Goal: Task Accomplishment & Management: Complete application form

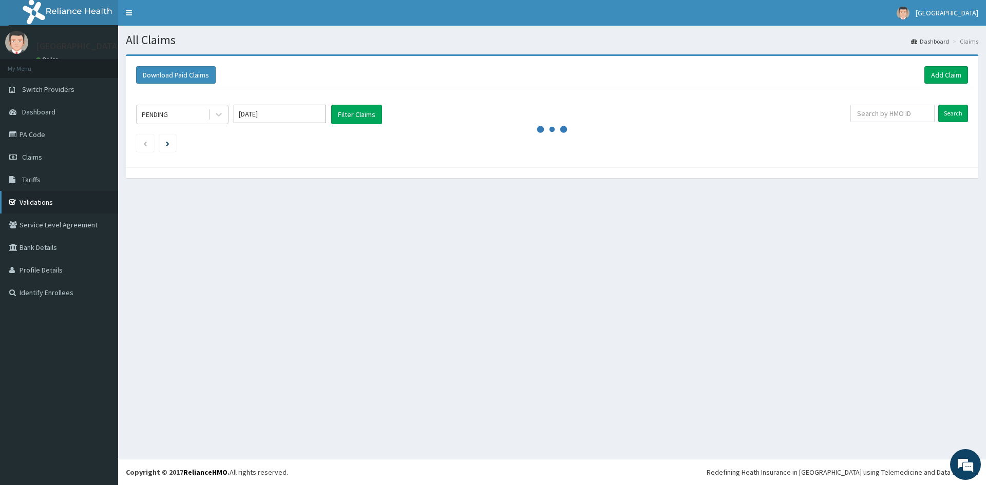
click at [38, 202] on link "Validations" at bounding box center [59, 202] width 118 height 23
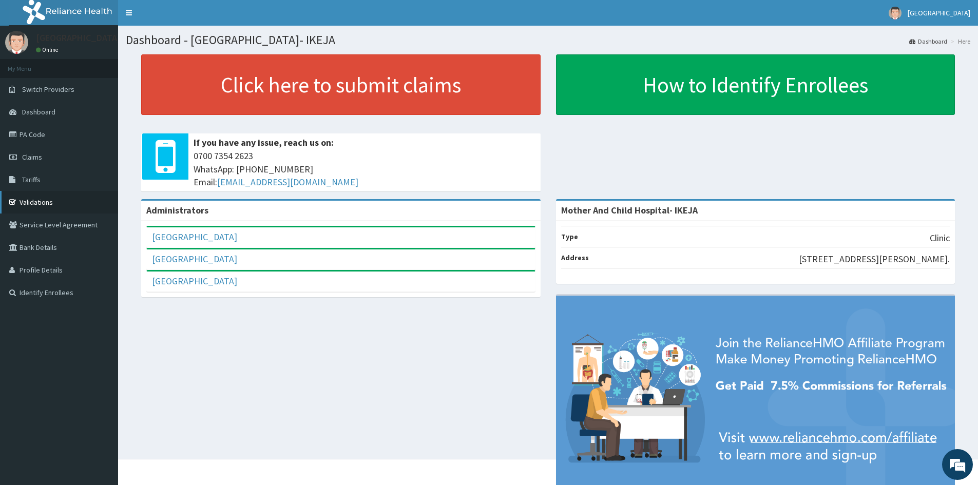
click at [29, 202] on link "Validations" at bounding box center [59, 202] width 118 height 23
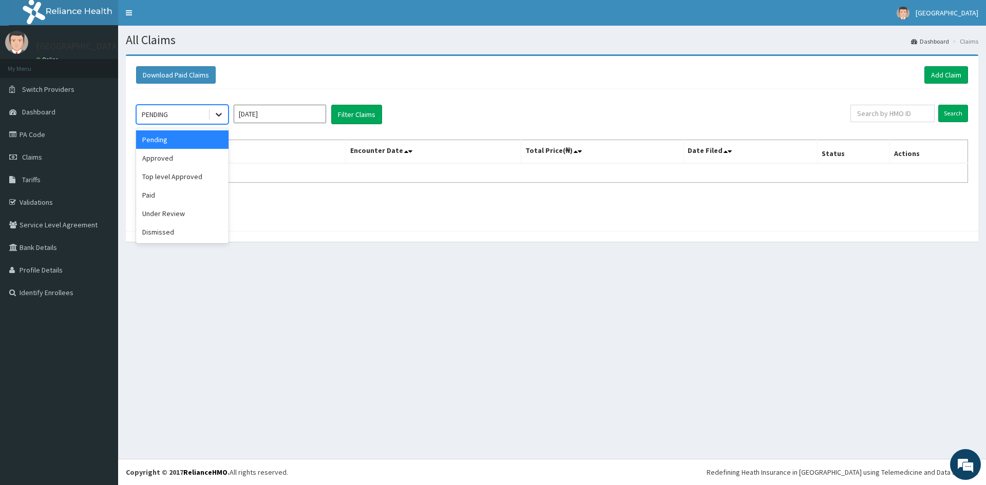
click at [214, 111] on icon at bounding box center [219, 114] width 10 height 10
click at [188, 156] on div "Approved" at bounding box center [182, 158] width 92 height 18
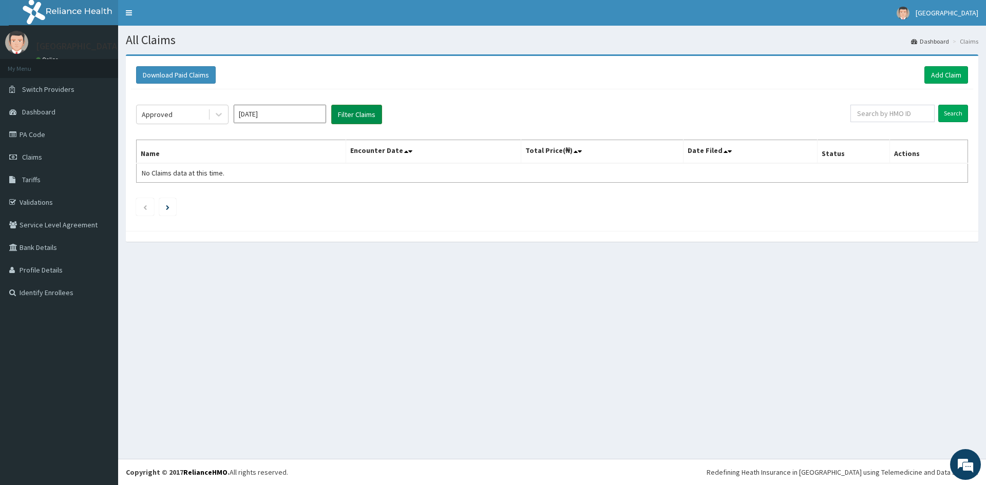
drag, startPoint x: 356, startPoint y: 114, endPoint x: 349, endPoint y: 112, distance: 7.0
click at [351, 112] on button "Filter Claims" at bounding box center [356, 115] width 51 height 20
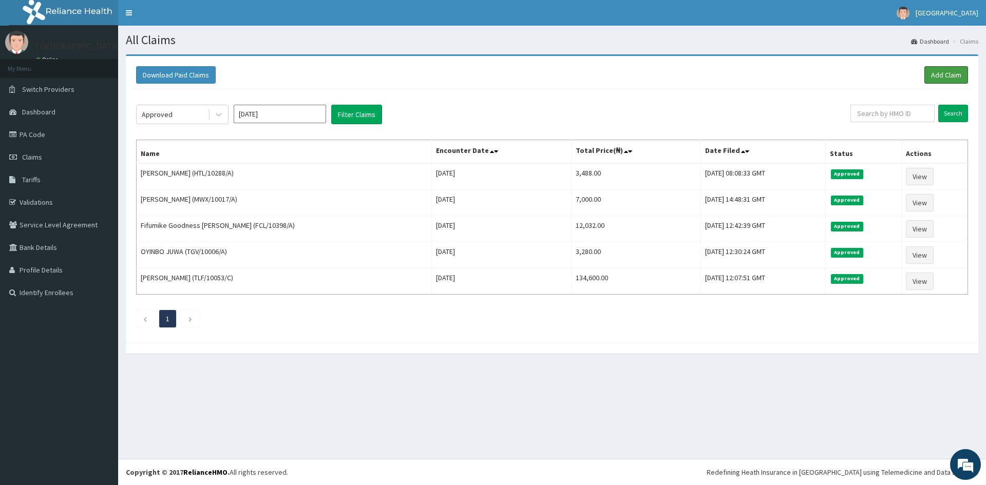
drag, startPoint x: 941, startPoint y: 75, endPoint x: 935, endPoint y: 86, distance: 12.7
click at [941, 76] on link "Add Claim" at bounding box center [946, 74] width 44 height 17
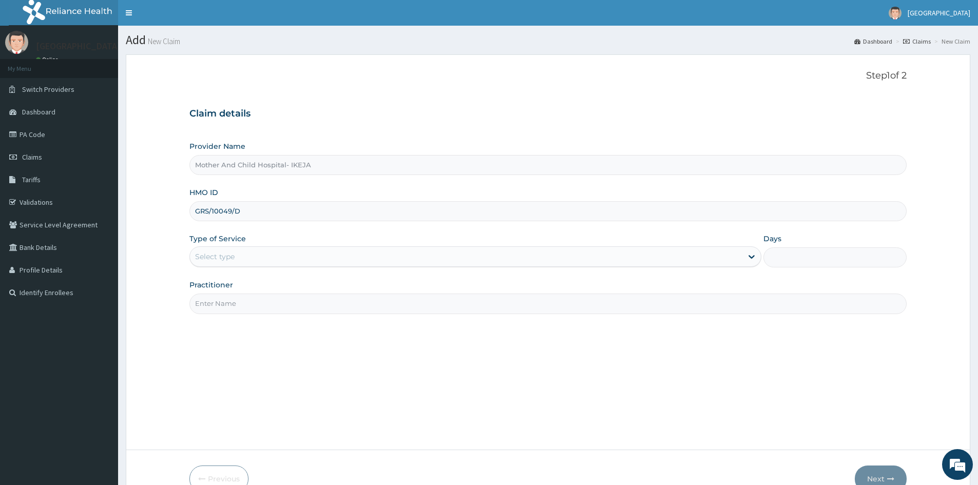
type input "GRS/10049/D"
click at [265, 261] on div "Select type" at bounding box center [466, 256] width 552 height 16
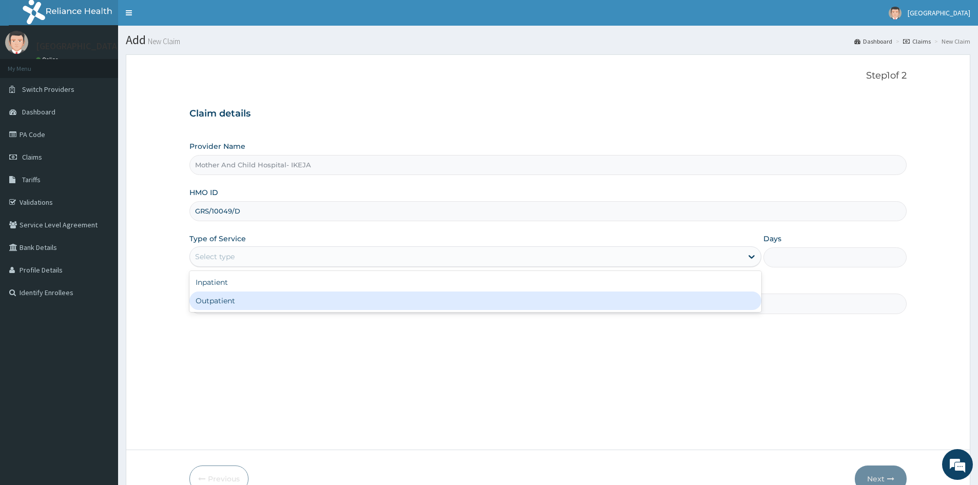
click at [243, 298] on div "Outpatient" at bounding box center [475, 301] width 572 height 18
type input "1"
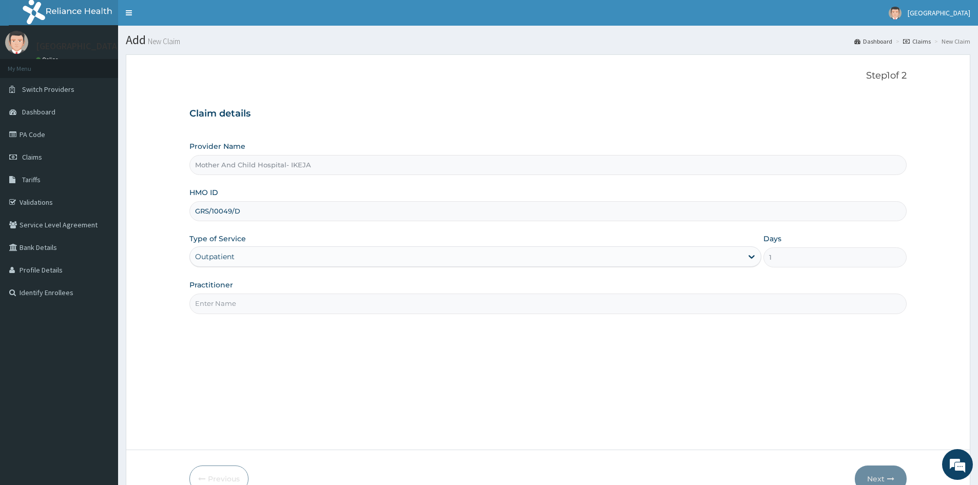
click at [241, 298] on input "Practitioner" at bounding box center [547, 304] width 717 height 20
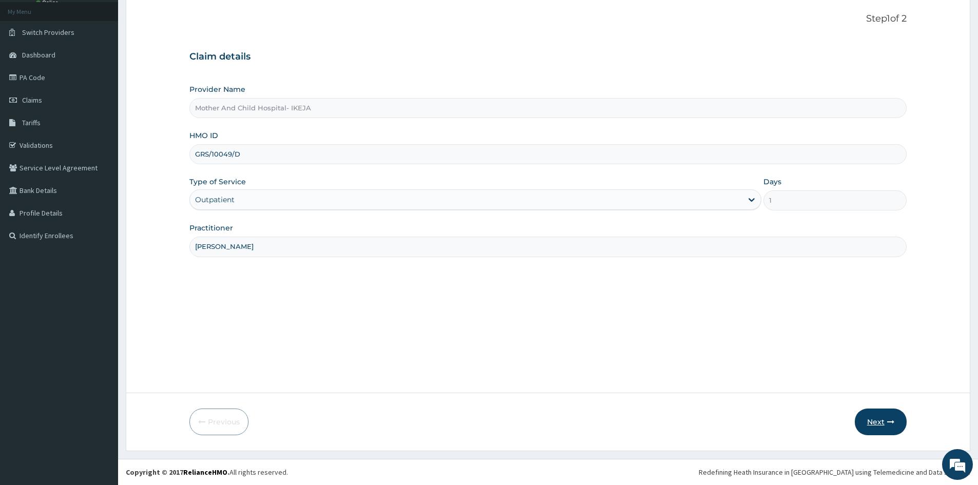
type input "DR ALABI"
click at [865, 420] on button "Next" at bounding box center [881, 422] width 52 height 27
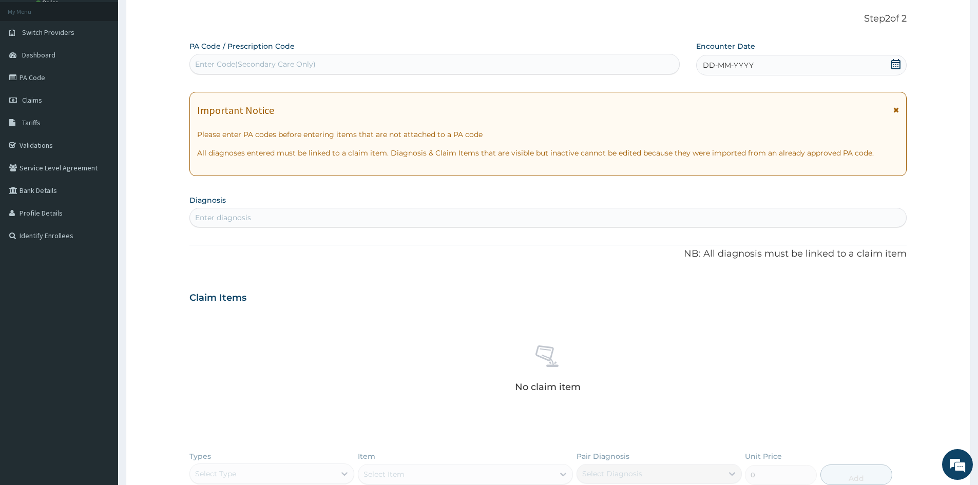
click at [891, 63] on icon at bounding box center [895, 64] width 9 height 10
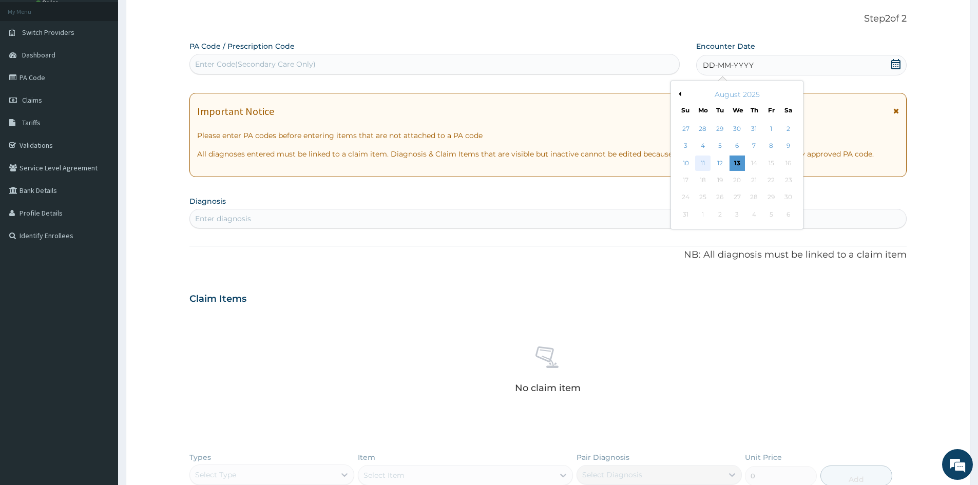
click at [704, 165] on div "11" at bounding box center [702, 163] width 15 height 15
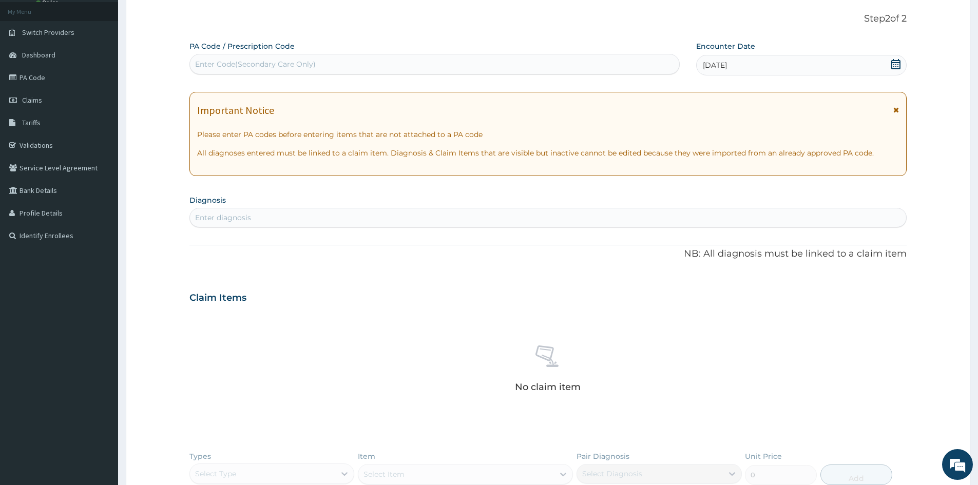
click at [577, 216] on div "Enter diagnosis" at bounding box center [548, 217] width 716 height 16
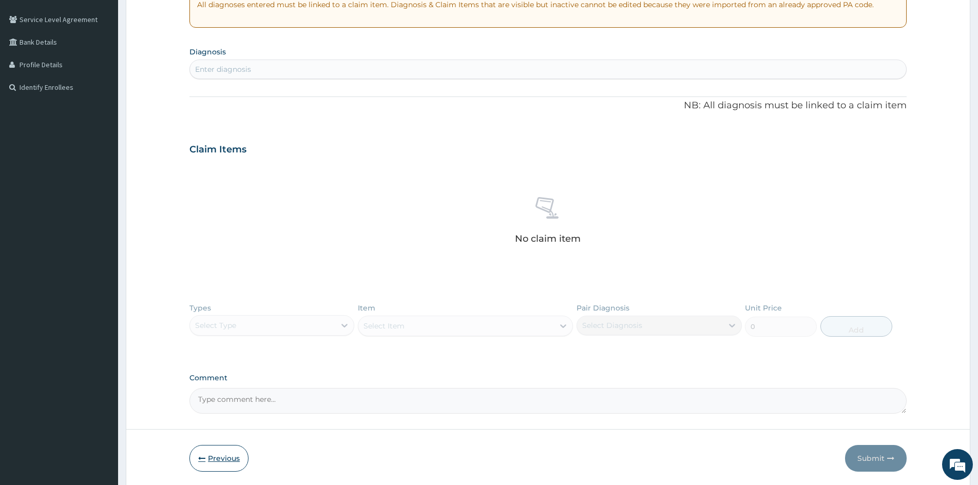
click at [209, 456] on button "Previous" at bounding box center [218, 458] width 59 height 27
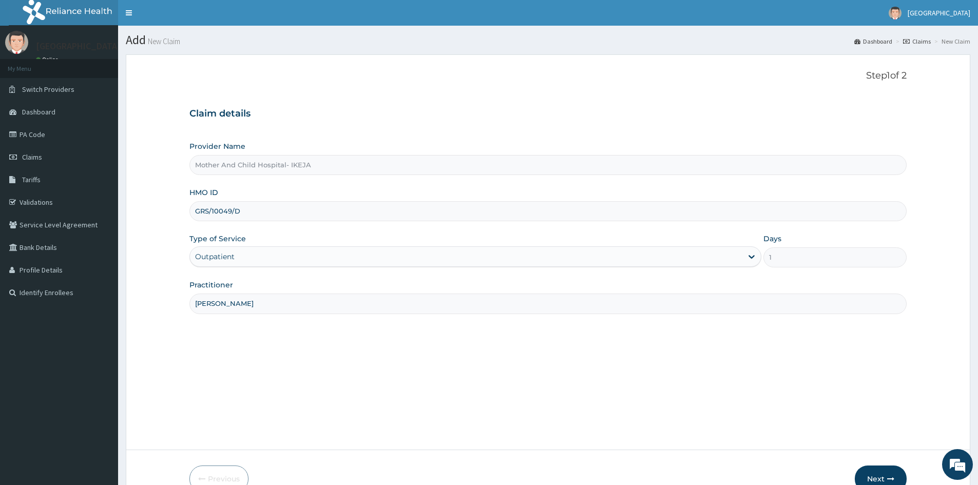
scroll to position [57, 0]
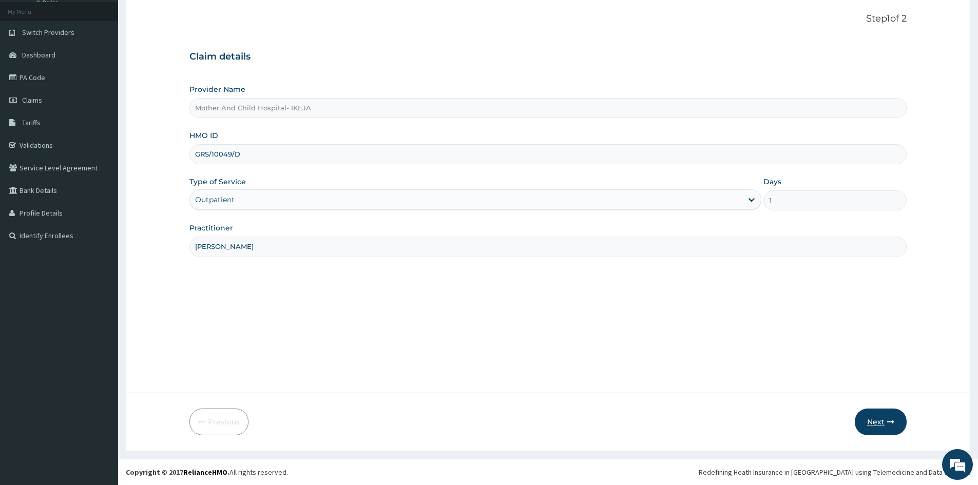
click at [889, 426] on button "Next" at bounding box center [881, 422] width 52 height 27
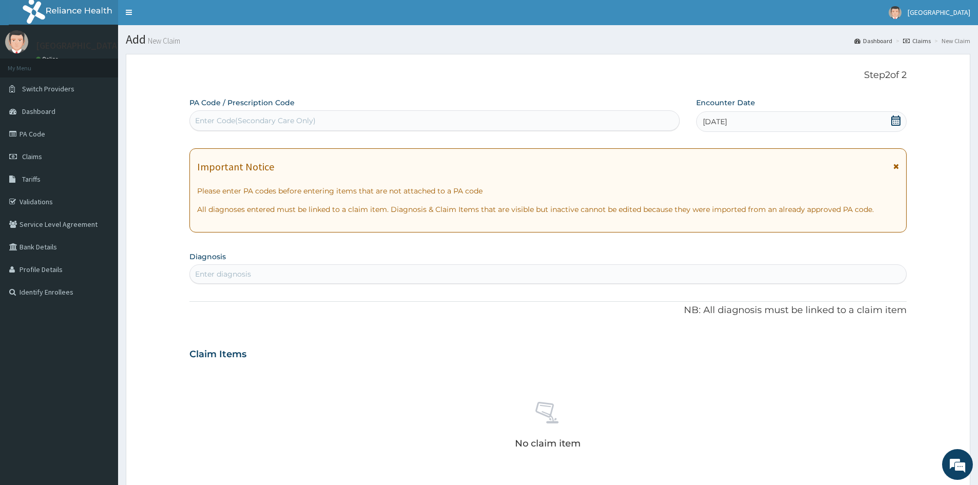
scroll to position [0, 0]
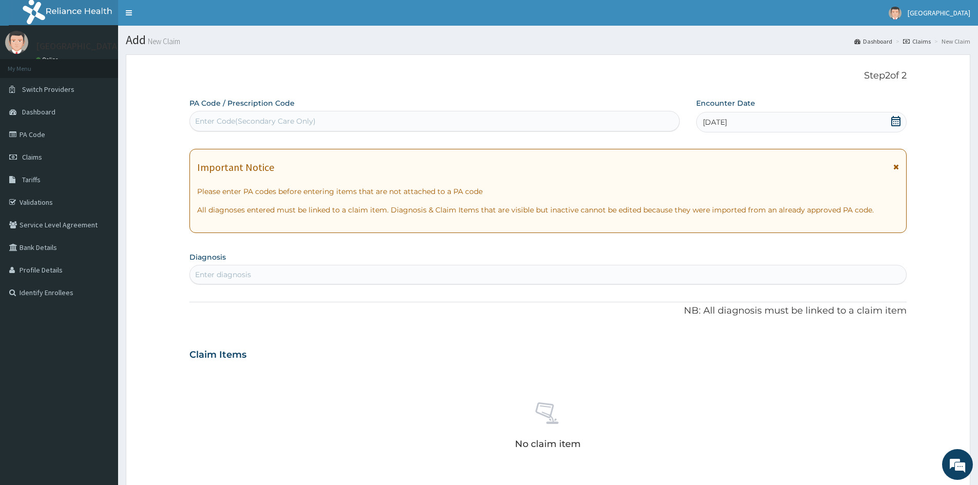
click at [472, 280] on div "Enter diagnosis" at bounding box center [548, 274] width 716 height 16
type input "MALARI"
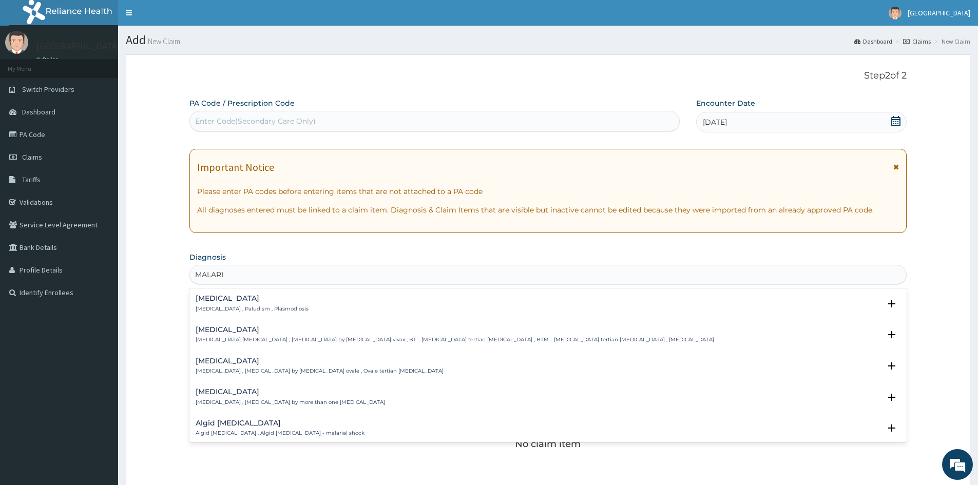
click at [221, 306] on p "[MEDICAL_DATA] , Paludism , Plasmodiosis" at bounding box center [252, 308] width 113 height 7
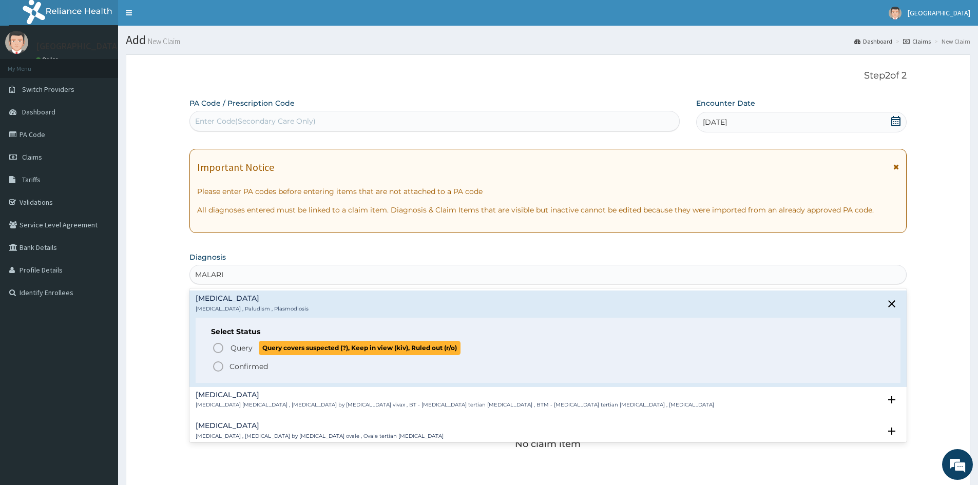
click at [217, 348] on icon "status option query" at bounding box center [218, 348] width 12 height 12
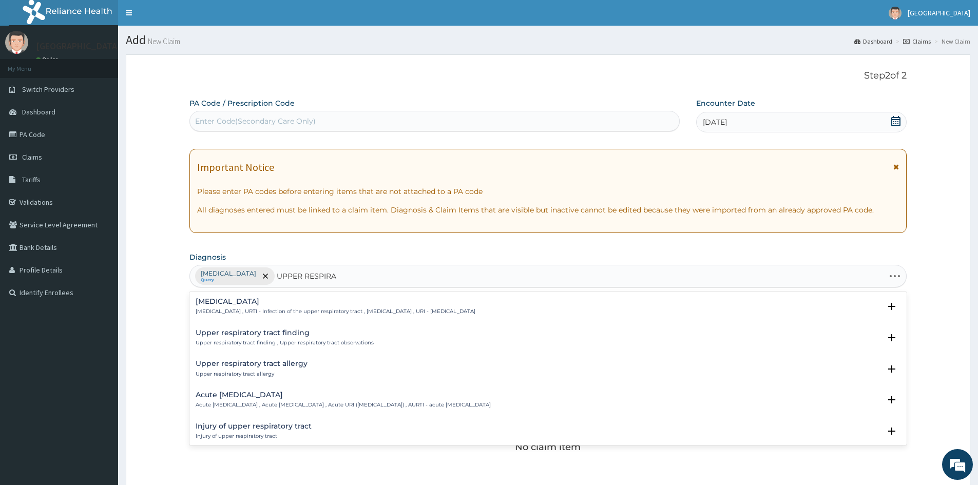
type input "UPPER RESPIRAT"
click at [204, 302] on h4 "[MEDICAL_DATA]" at bounding box center [336, 302] width 280 height 8
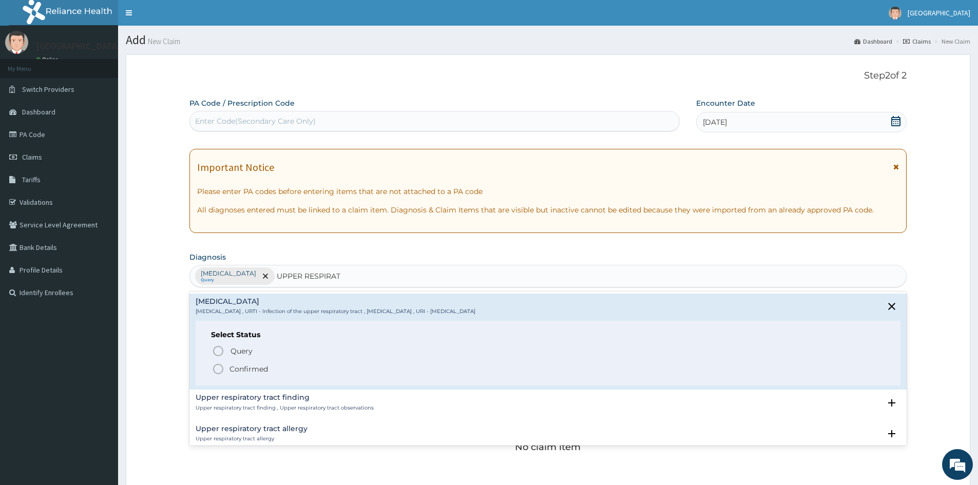
click at [218, 367] on icon "status option filled" at bounding box center [218, 369] width 12 height 12
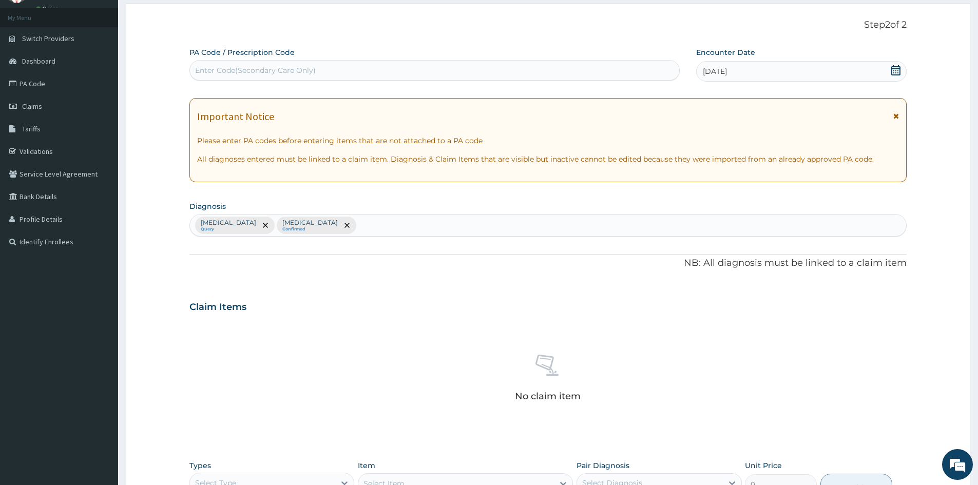
scroll to position [154, 0]
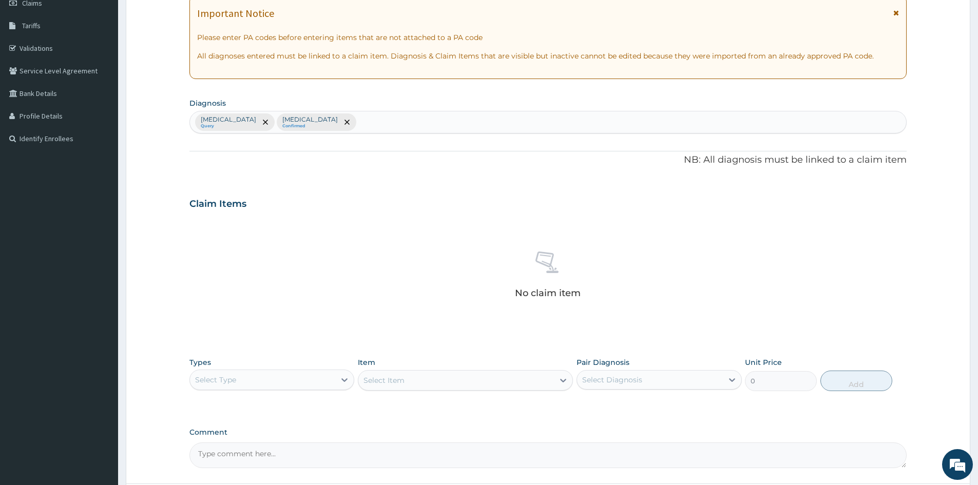
click at [254, 388] on div "Select Type" at bounding box center [271, 380] width 165 height 21
click at [235, 445] on div "Procedures" at bounding box center [271, 442] width 165 height 18
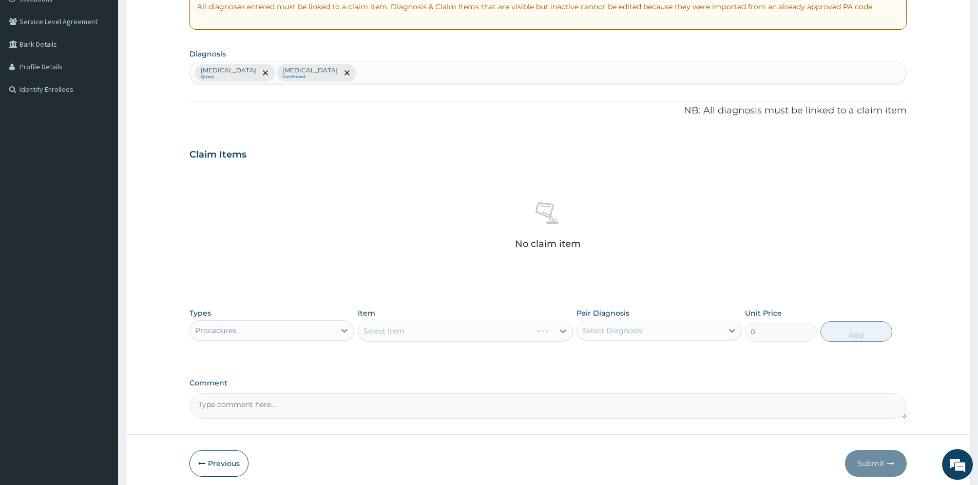
scroll to position [245, 0]
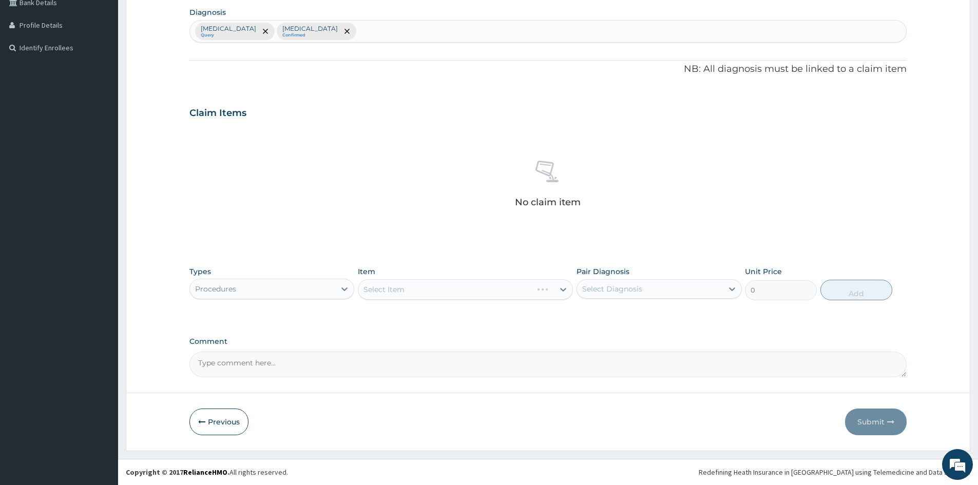
click at [447, 292] on div "Select Item" at bounding box center [465, 289] width 215 height 21
click at [451, 290] on div "Select Item" at bounding box center [465, 289] width 215 height 21
click at [455, 291] on div "Select Item" at bounding box center [465, 289] width 215 height 21
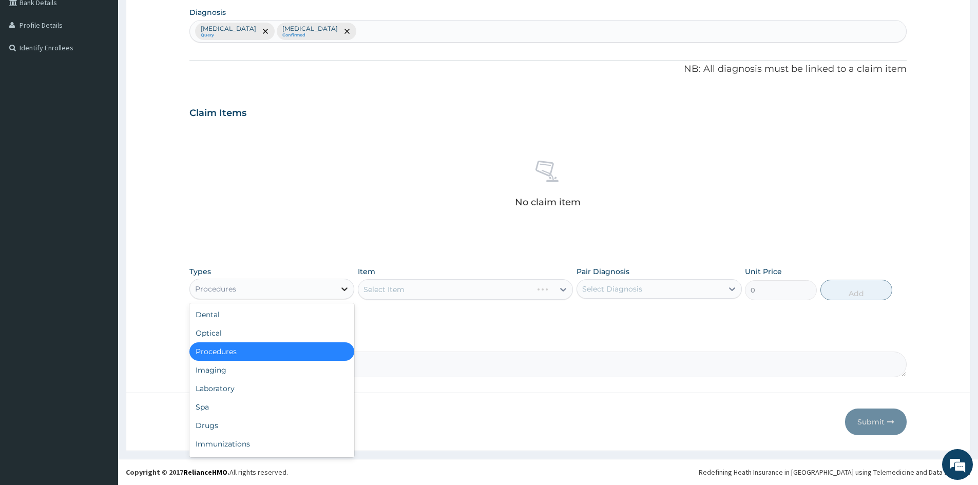
click at [340, 291] on icon at bounding box center [344, 289] width 10 height 10
click at [265, 390] on div "Laboratory" at bounding box center [271, 388] width 165 height 18
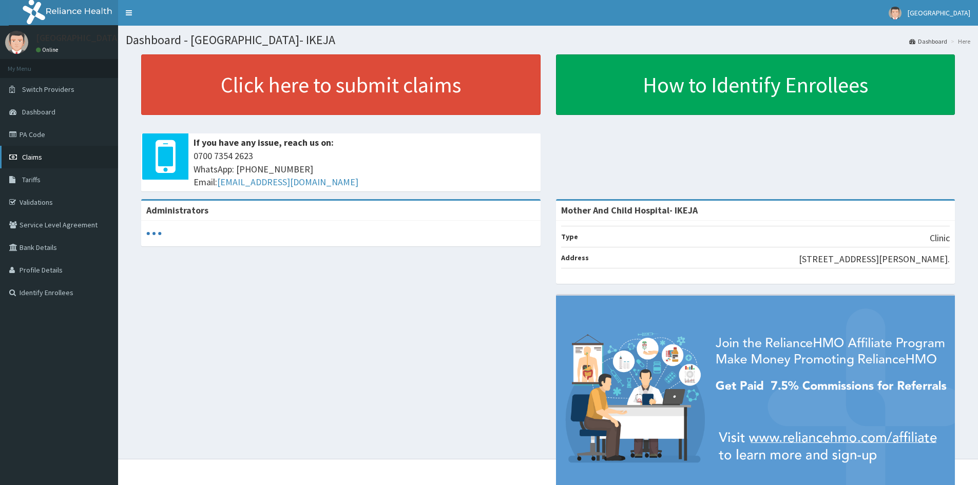
click at [28, 160] on span "Claims" at bounding box center [32, 156] width 20 height 9
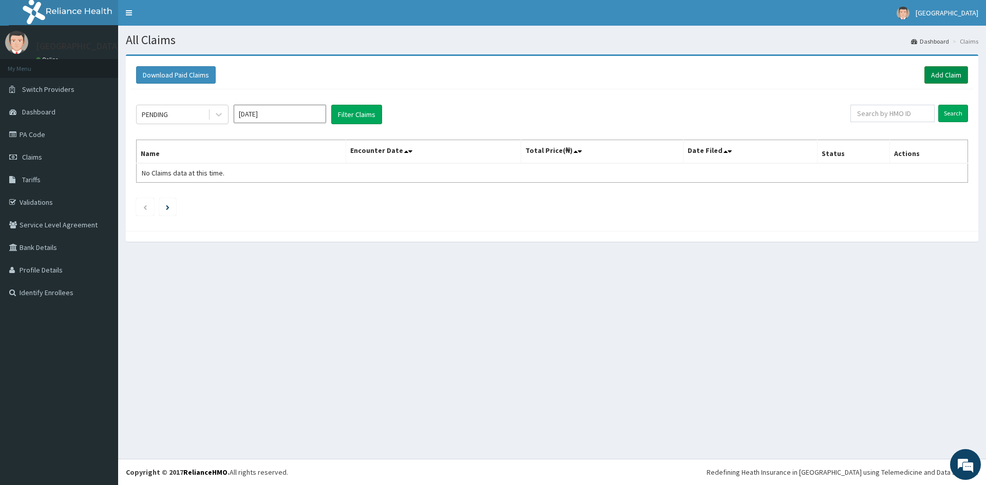
click at [940, 83] on link "Add Claim" at bounding box center [946, 74] width 44 height 17
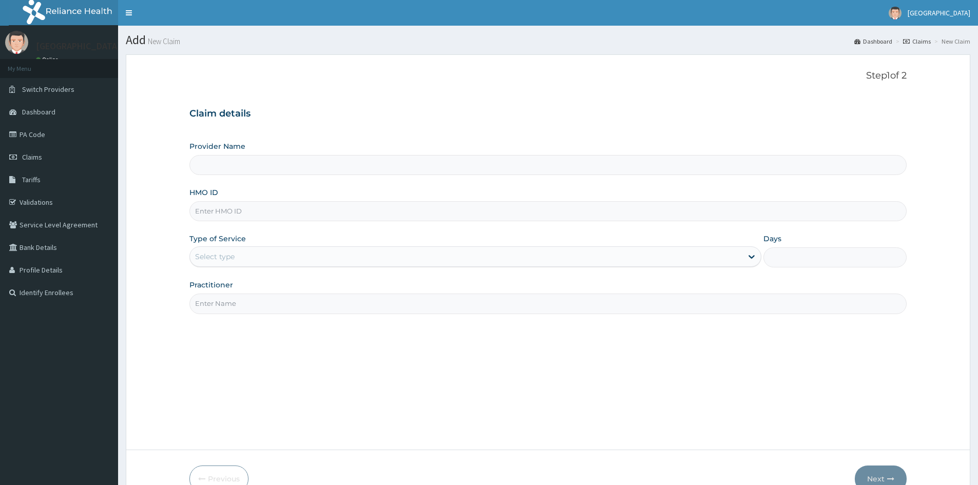
drag, startPoint x: 362, startPoint y: 210, endPoint x: 362, endPoint y: 191, distance: 18.5
click at [358, 210] on input "HMO ID" at bounding box center [547, 211] width 717 height 20
type input "G"
type input "Mother And Child Hospital- IKEJA"
type input "GRS/10049/D"
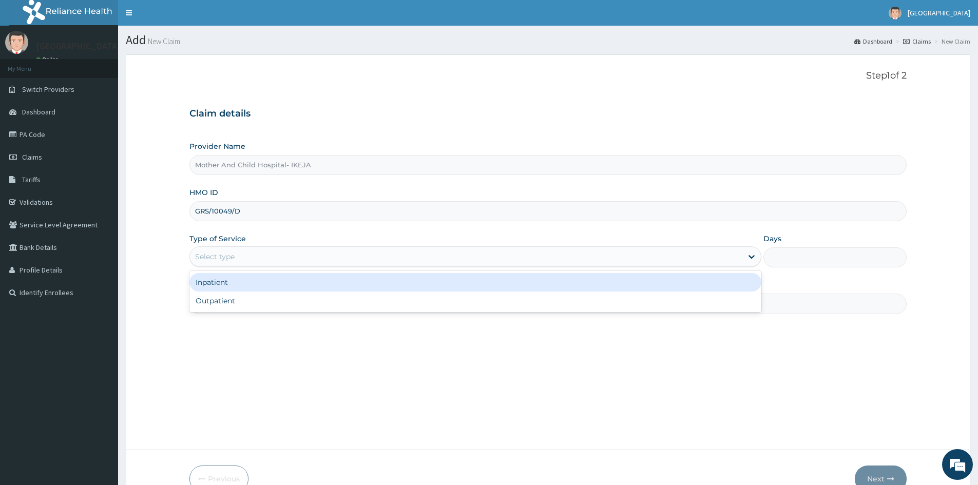
click at [224, 259] on div "Select type" at bounding box center [215, 257] width 40 height 10
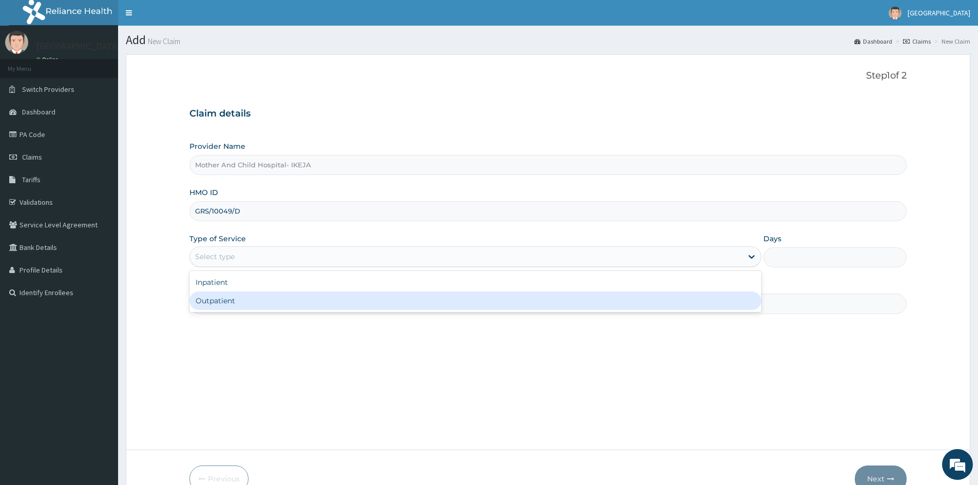
click at [229, 301] on div "Outpatient" at bounding box center [475, 301] width 572 height 18
type input "1"
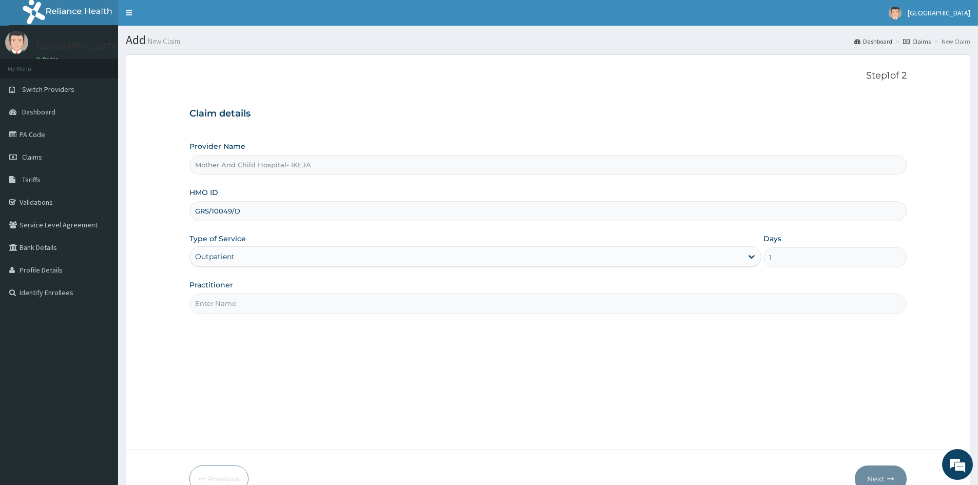
click at [285, 301] on input "Practitioner" at bounding box center [547, 304] width 717 height 20
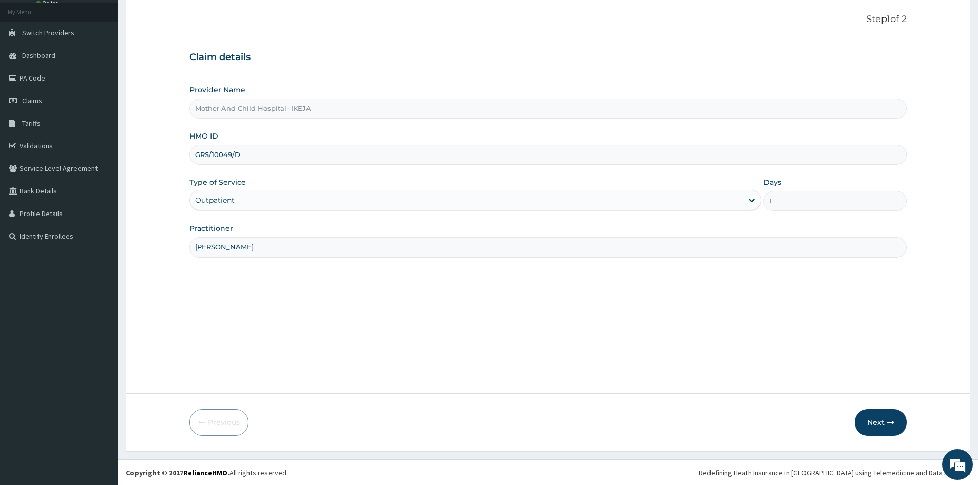
scroll to position [57, 0]
type input "[PERSON_NAME]"
click at [883, 425] on button "Next" at bounding box center [881, 422] width 52 height 27
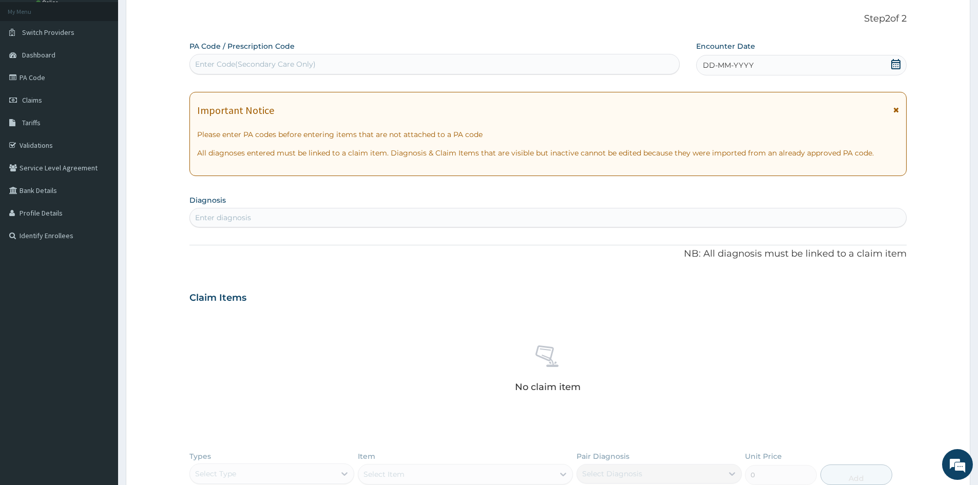
click at [901, 63] on div "DD-MM-YYYY" at bounding box center [801, 65] width 210 height 21
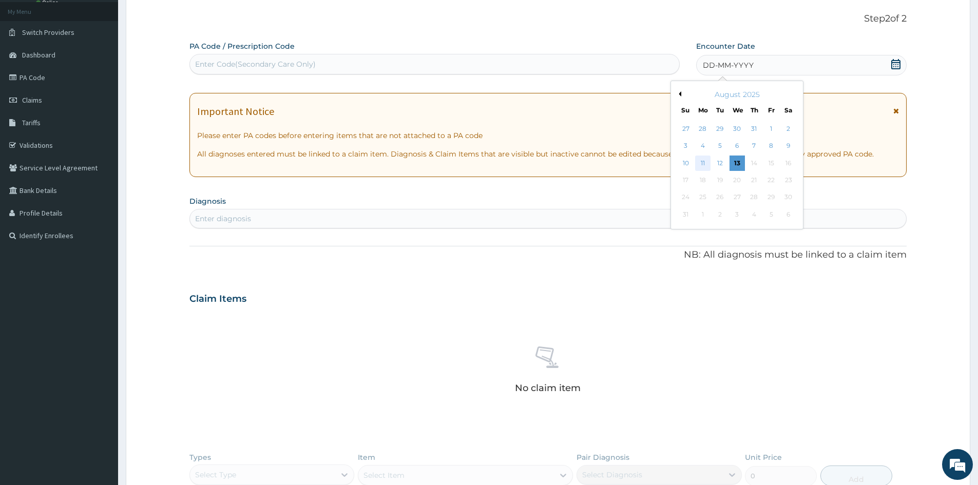
click at [705, 162] on div "11" at bounding box center [702, 163] width 15 height 15
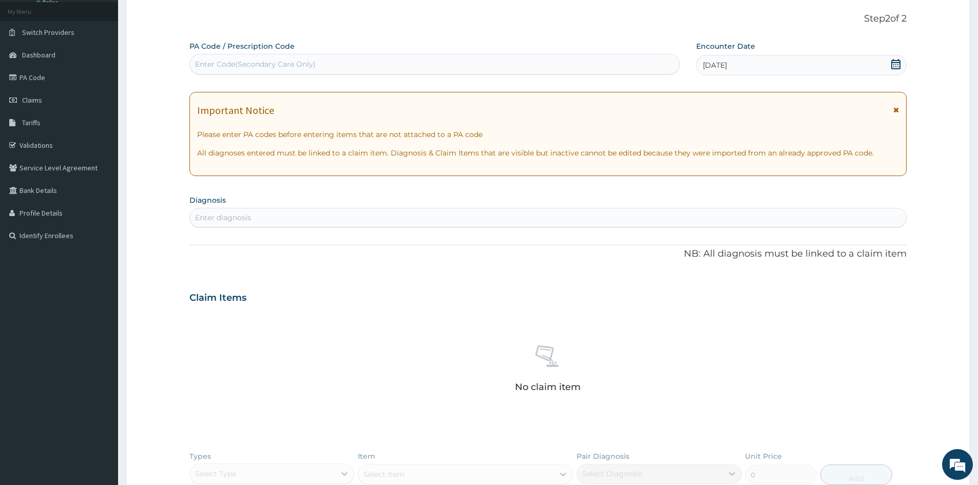
click at [567, 219] on div "Enter diagnosis" at bounding box center [548, 217] width 716 height 16
type input "MALARI"
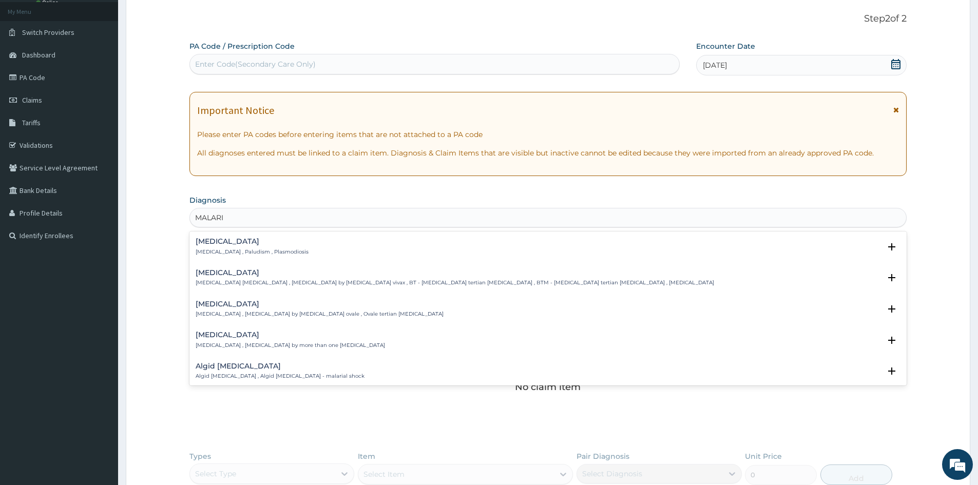
click at [249, 244] on h4 "Malaria" at bounding box center [252, 242] width 113 height 8
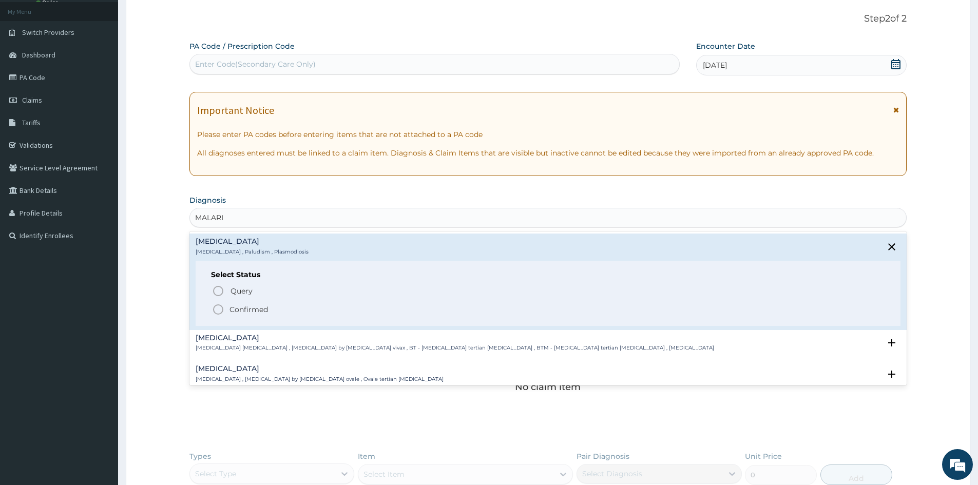
click at [210, 292] on div "Select Status Query Query covers suspected (?), Keep in view (kiv), Ruled out (…" at bounding box center [548, 293] width 705 height 65
click at [213, 292] on icon "status option query" at bounding box center [218, 291] width 12 height 12
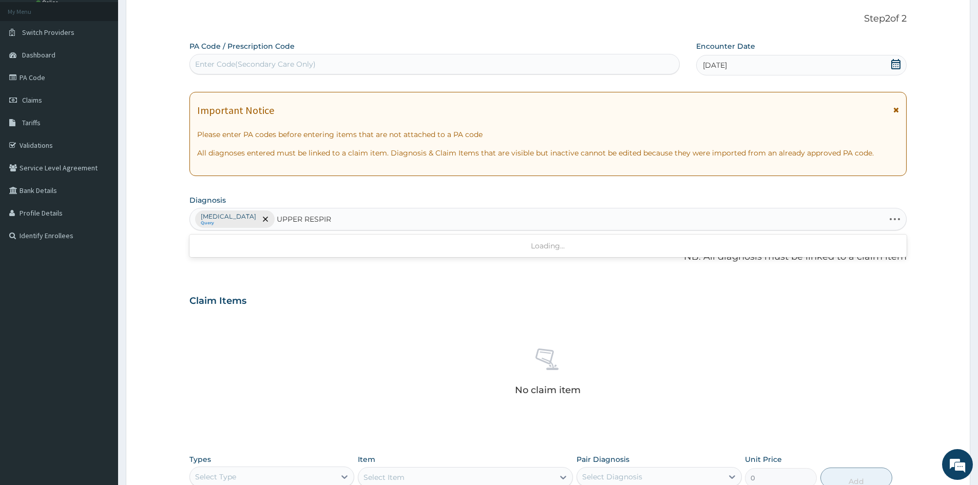
type input "UPPER RESPIRA"
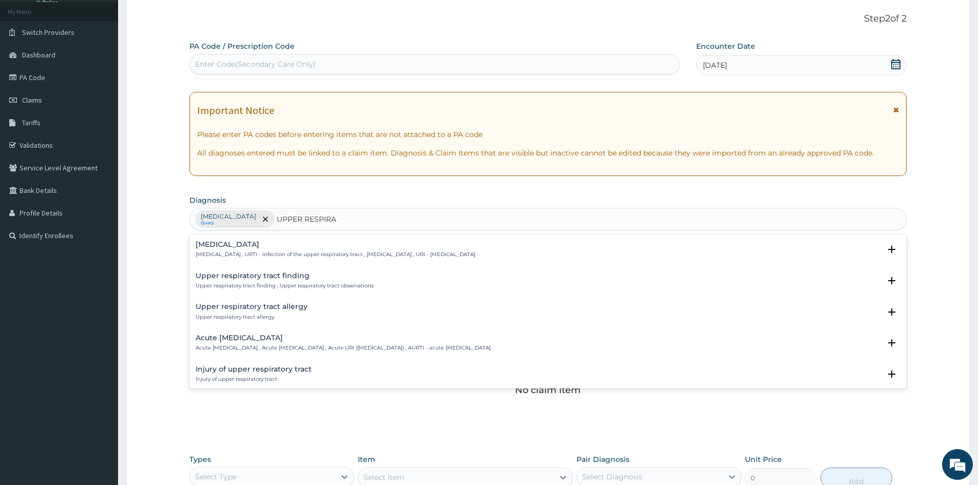
click at [229, 245] on h4 "Upper respiratory infection" at bounding box center [336, 245] width 280 height 8
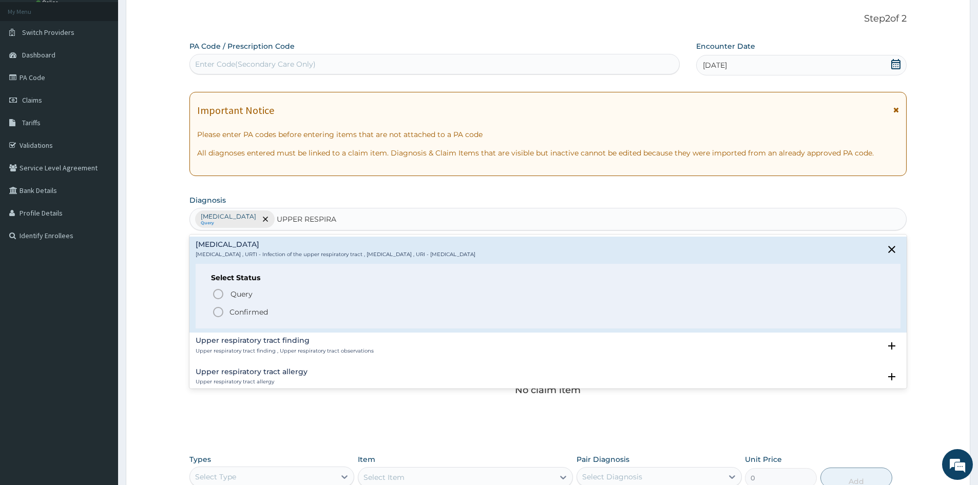
click at [219, 308] on circle "status option filled" at bounding box center [218, 311] width 9 height 9
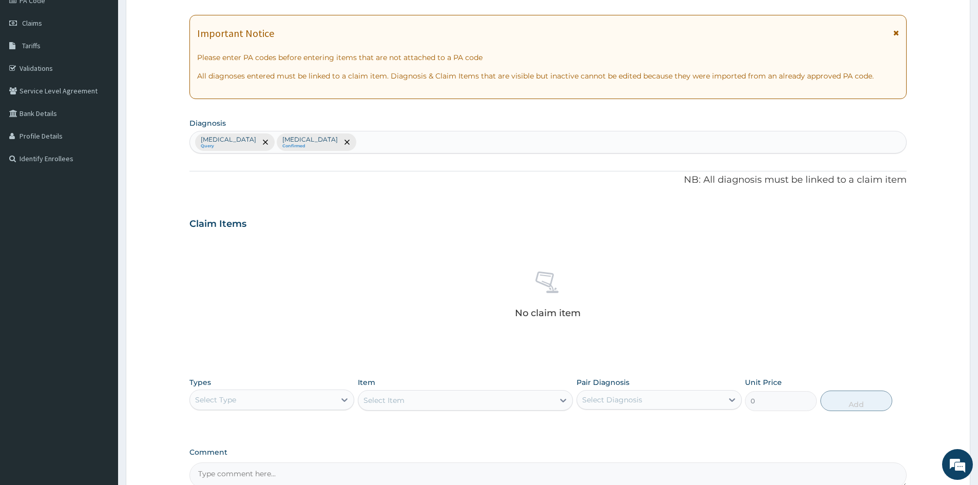
scroll to position [245, 0]
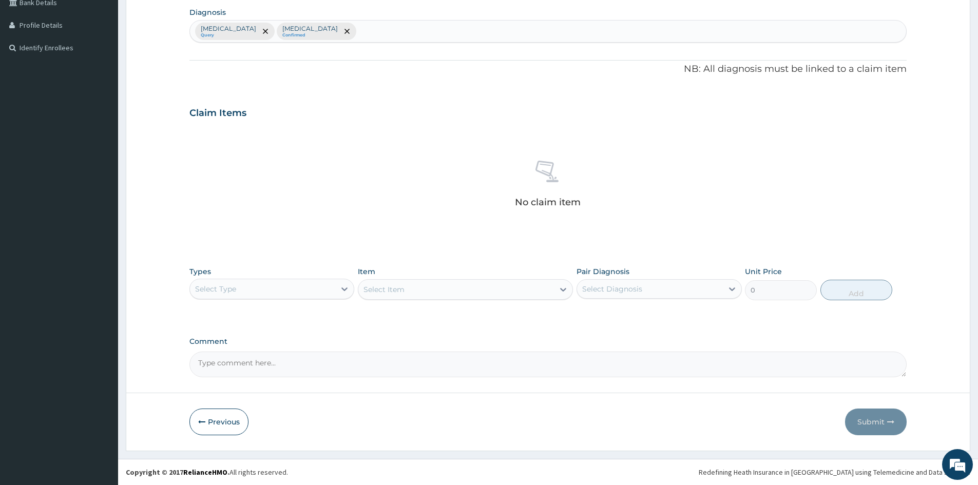
click at [263, 287] on div "Select Type" at bounding box center [262, 289] width 145 height 16
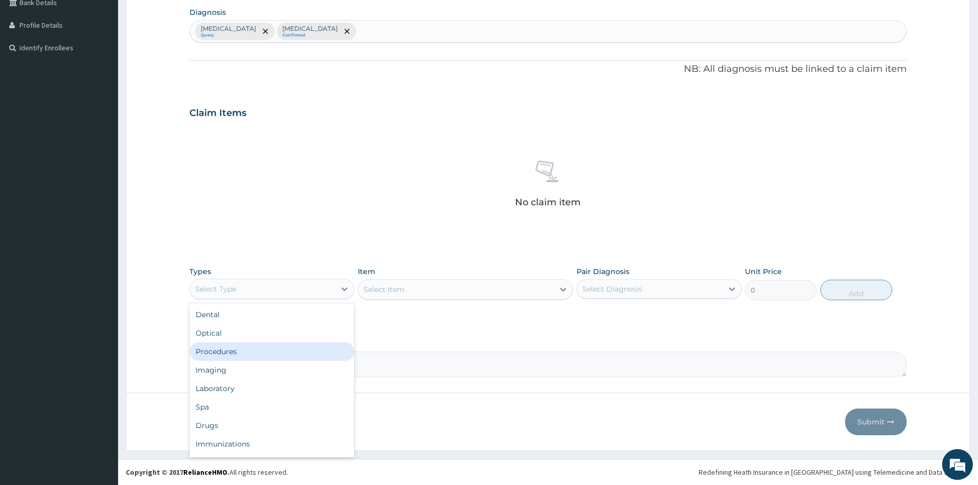
click at [235, 353] on div "Procedures" at bounding box center [271, 351] width 165 height 18
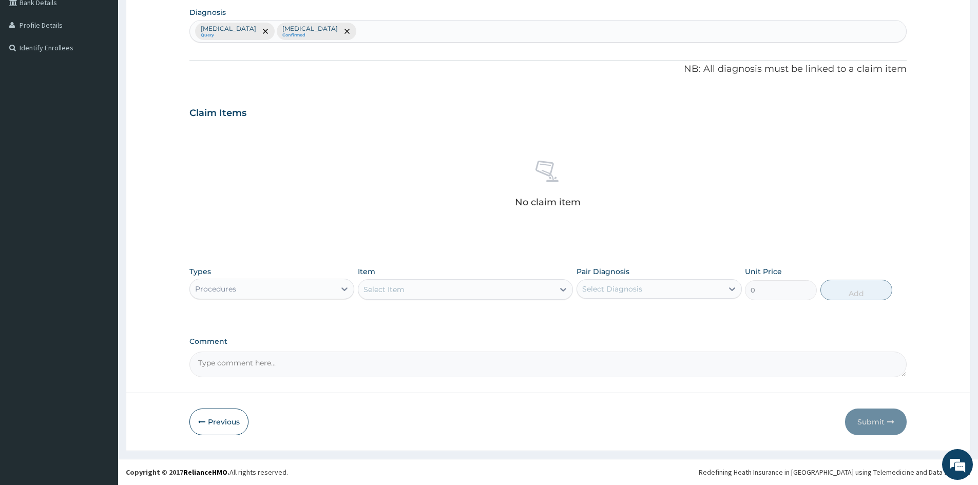
click at [401, 294] on div "Select Item" at bounding box center [383, 289] width 41 height 10
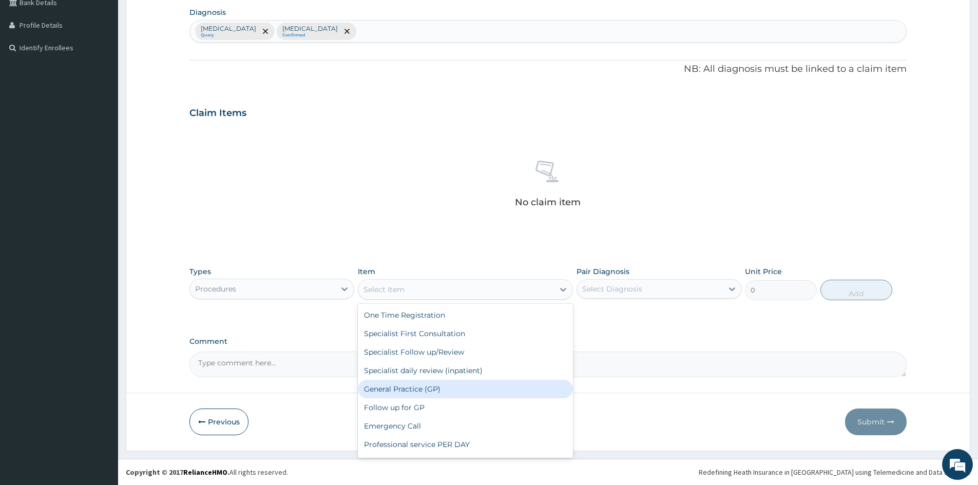
click at [428, 388] on div "General Practice (GP)" at bounding box center [465, 389] width 215 height 18
type input "4000"
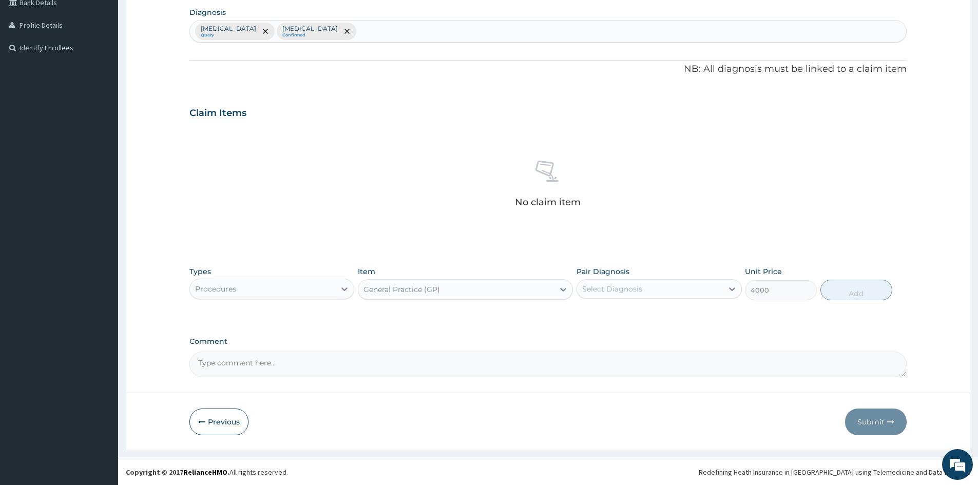
click at [604, 292] on div "Select Diagnosis" at bounding box center [612, 289] width 60 height 10
click at [599, 317] on label "Malaria" at bounding box center [625, 314] width 64 height 10
checkbox input "true"
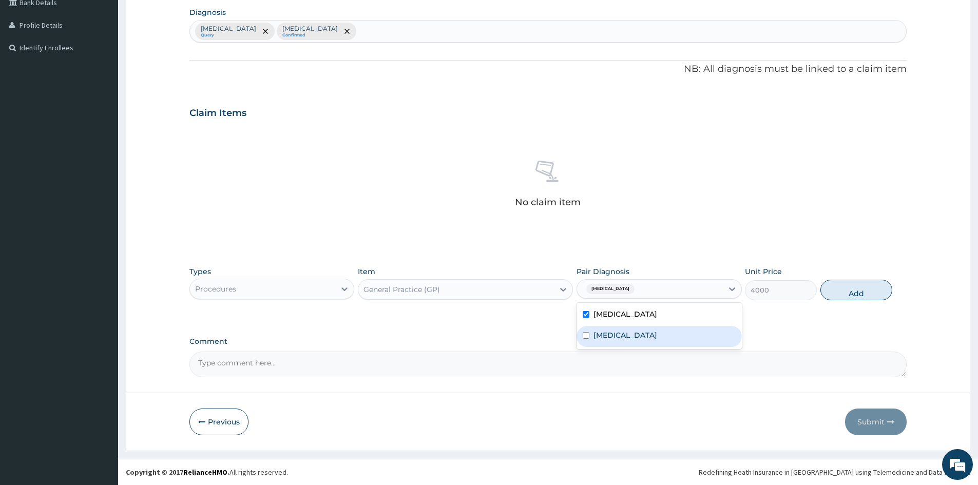
drag, startPoint x: 606, startPoint y: 333, endPoint x: 643, endPoint y: 320, distance: 39.8
click at [607, 333] on label "Upper respiratory infection" at bounding box center [625, 335] width 64 height 10
checkbox input "true"
drag, startPoint x: 840, startPoint y: 285, endPoint x: 747, endPoint y: 294, distance: 92.8
click at [840, 286] on button "Add" at bounding box center [856, 290] width 72 height 21
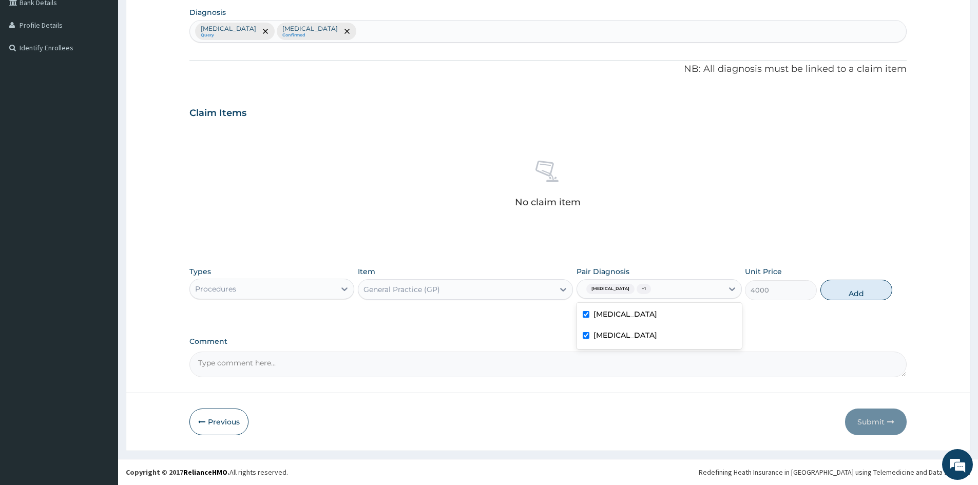
type input "0"
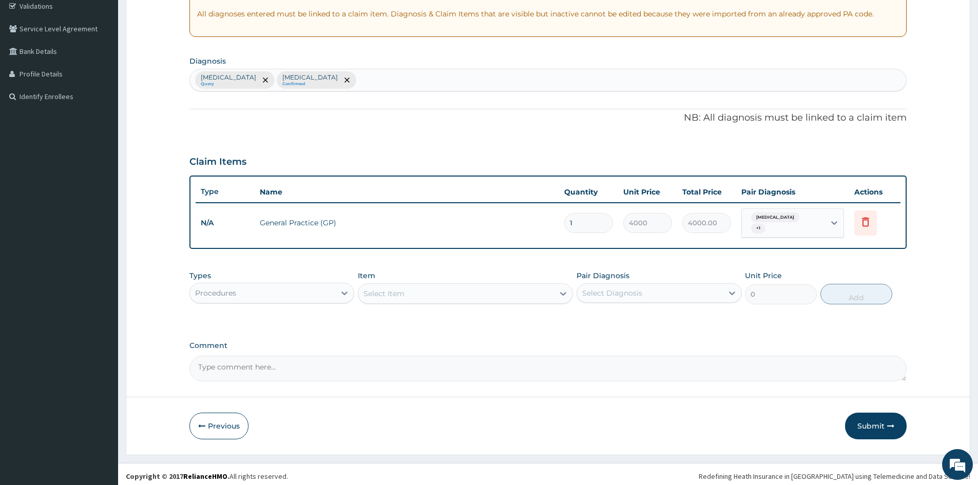
click at [323, 288] on div "Procedures" at bounding box center [262, 293] width 145 height 16
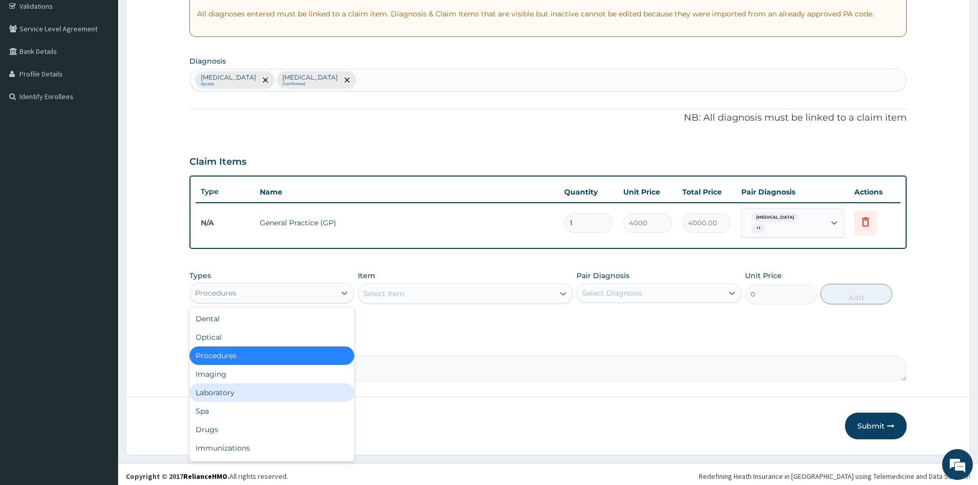
click at [244, 388] on div "Laboratory" at bounding box center [271, 392] width 165 height 18
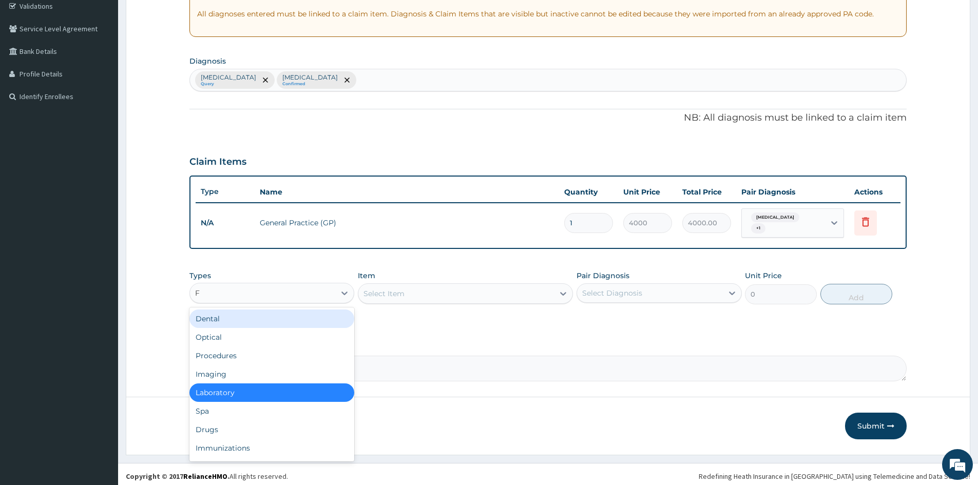
type input "FB"
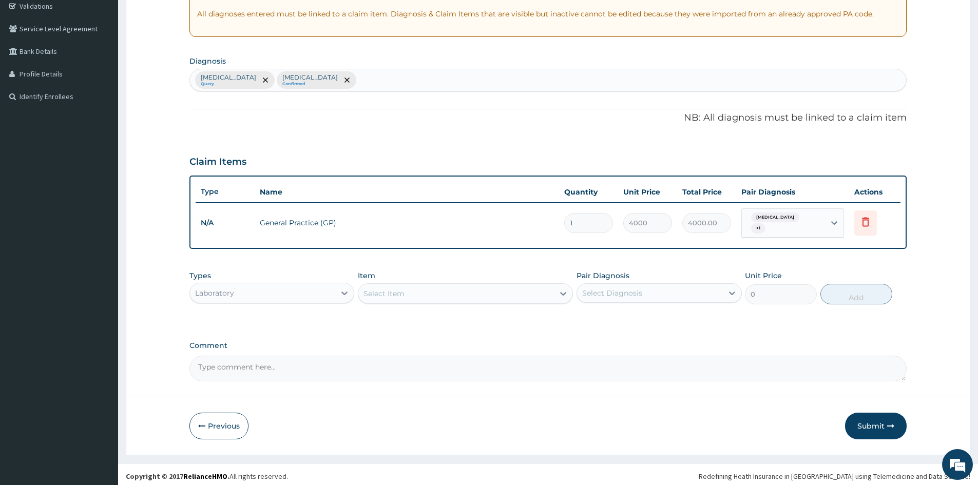
click at [313, 287] on div "Laboratory" at bounding box center [262, 293] width 145 height 16
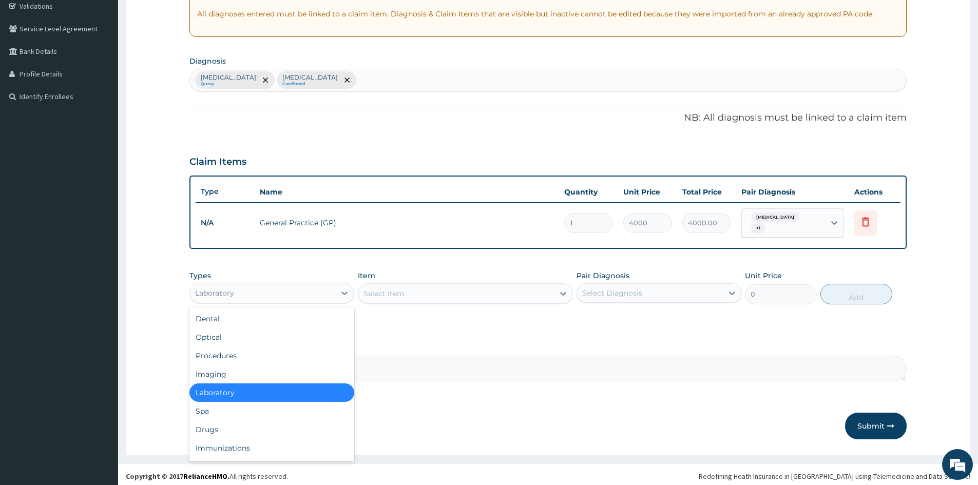
click at [410, 285] on div "Select Item" at bounding box center [456, 293] width 196 height 16
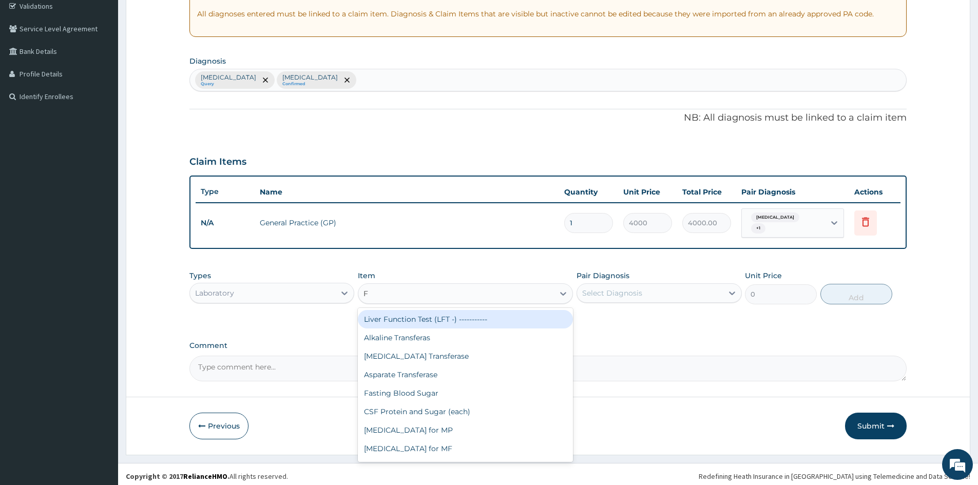
type input "FB"
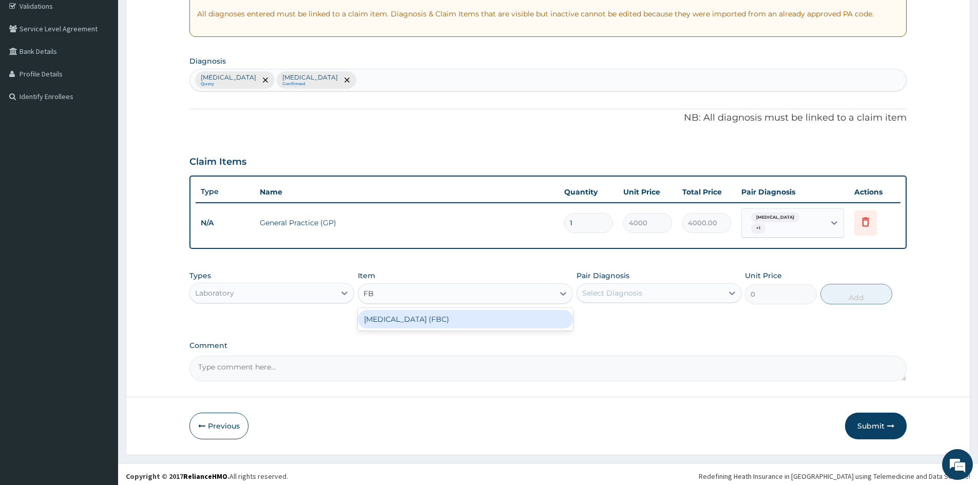
click at [434, 316] on div "Full Blood Count (FBC)" at bounding box center [465, 319] width 215 height 18
type input "2400"
click at [612, 290] on div "Select Diagnosis" at bounding box center [612, 293] width 60 height 10
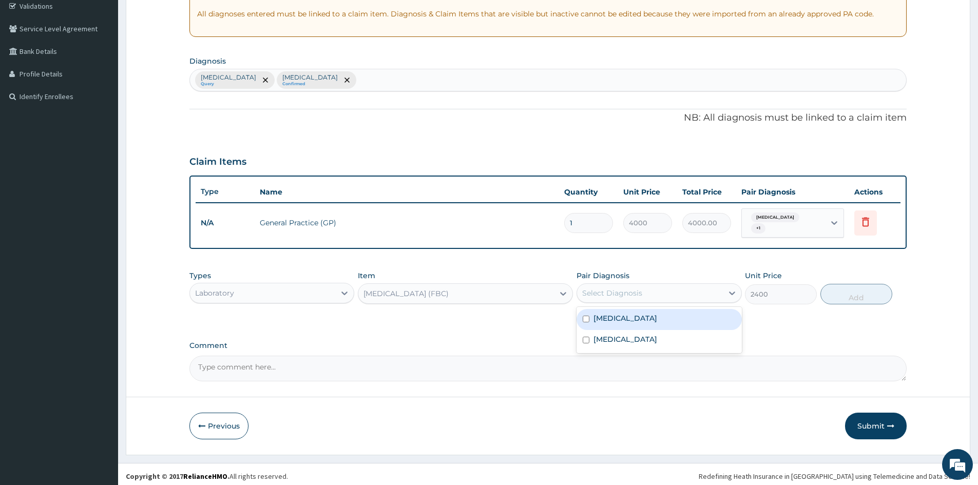
click at [625, 314] on div "Malaria" at bounding box center [658, 319] width 165 height 21
drag, startPoint x: 622, startPoint y: 311, endPoint x: 632, endPoint y: 327, distance: 19.8
click at [622, 312] on div "Malaria" at bounding box center [658, 319] width 165 height 21
checkbox input "false"
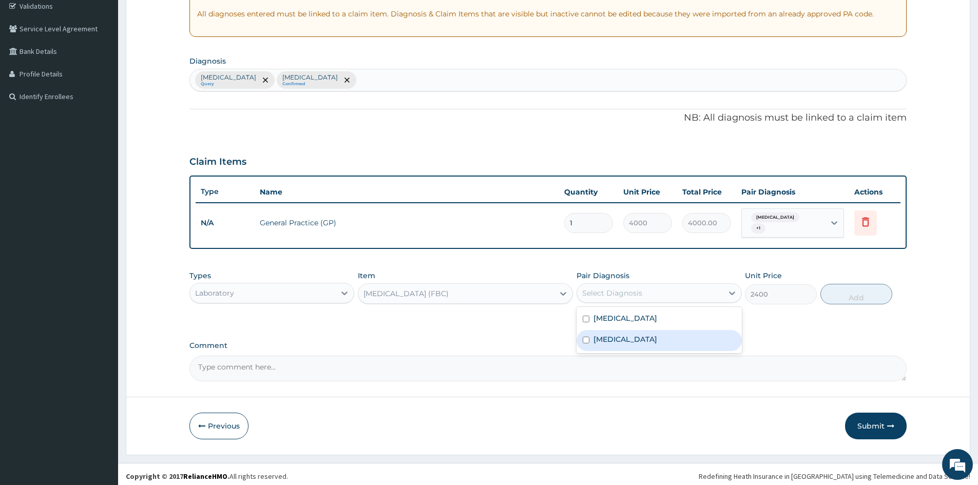
click at [634, 334] on label "Upper respiratory infection" at bounding box center [625, 339] width 64 height 10
checkbox input "true"
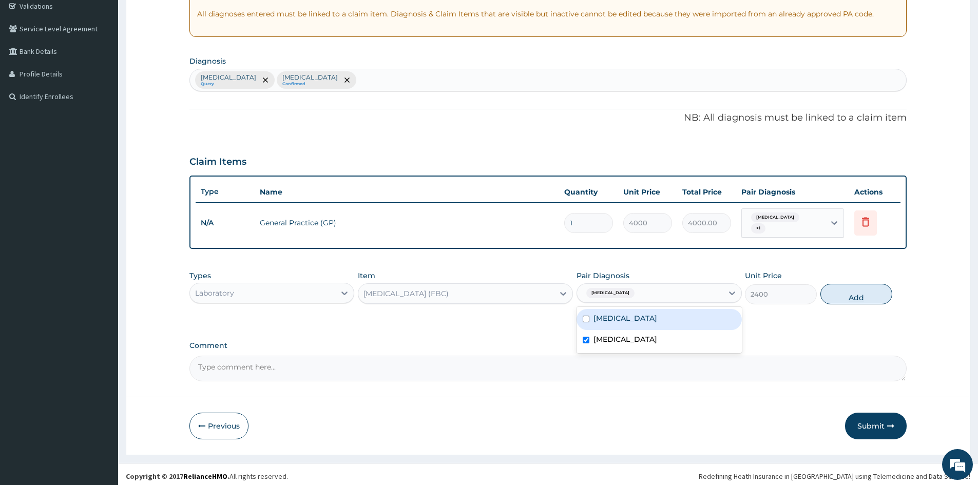
click at [862, 287] on button "Add" at bounding box center [856, 294] width 72 height 21
type input "0"
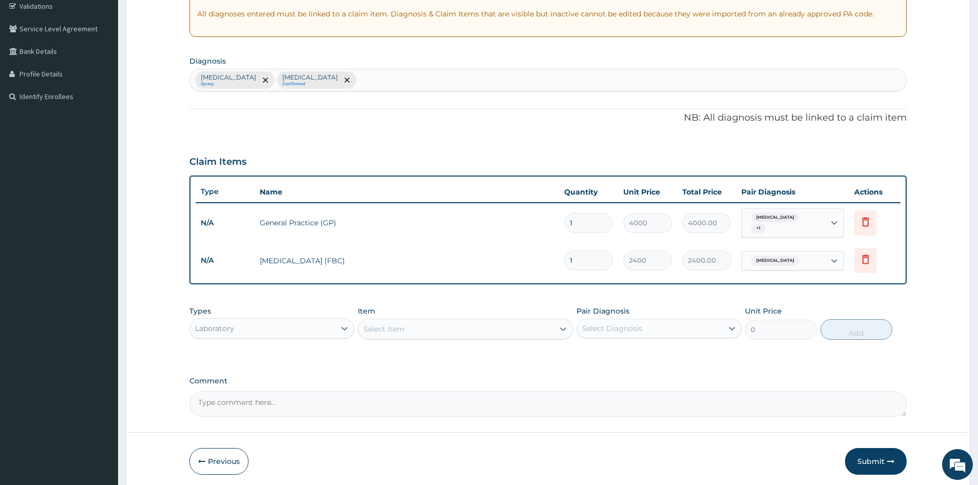
click at [436, 329] on div "Select Item" at bounding box center [456, 329] width 196 height 16
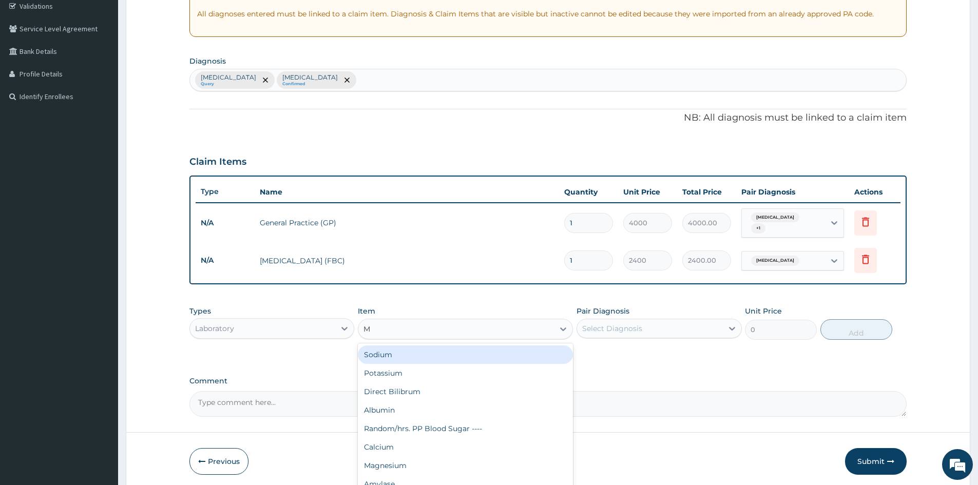
type input "MP"
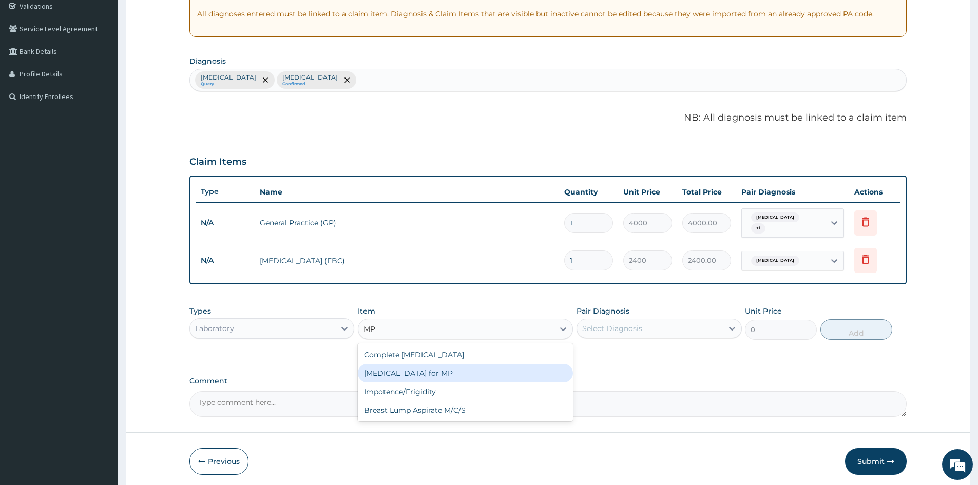
click at [414, 364] on div "Blood Film for MP" at bounding box center [465, 373] width 215 height 18
type input "1200"
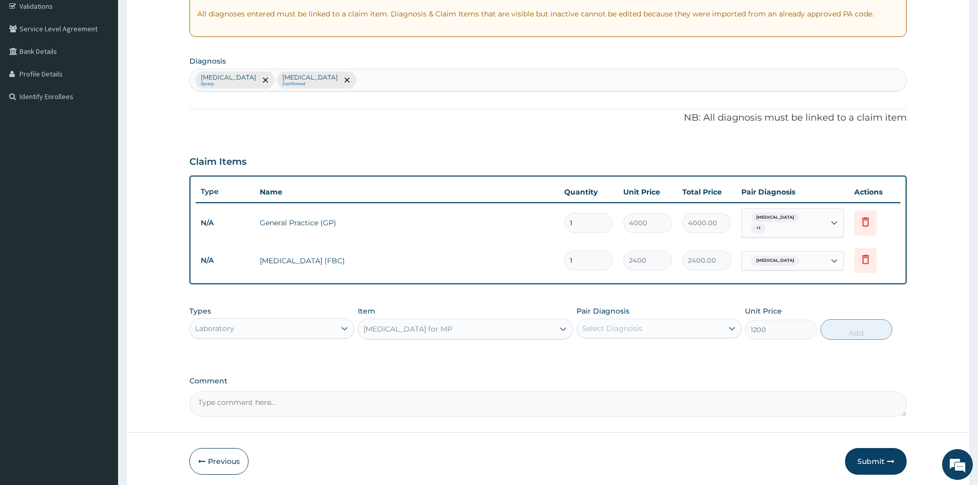
click at [603, 323] on div "Select Diagnosis" at bounding box center [612, 328] width 60 height 10
click at [628, 353] on div "Malaria" at bounding box center [658, 354] width 165 height 21
checkbox input "true"
click at [847, 325] on button "Add" at bounding box center [856, 329] width 72 height 21
type input "0"
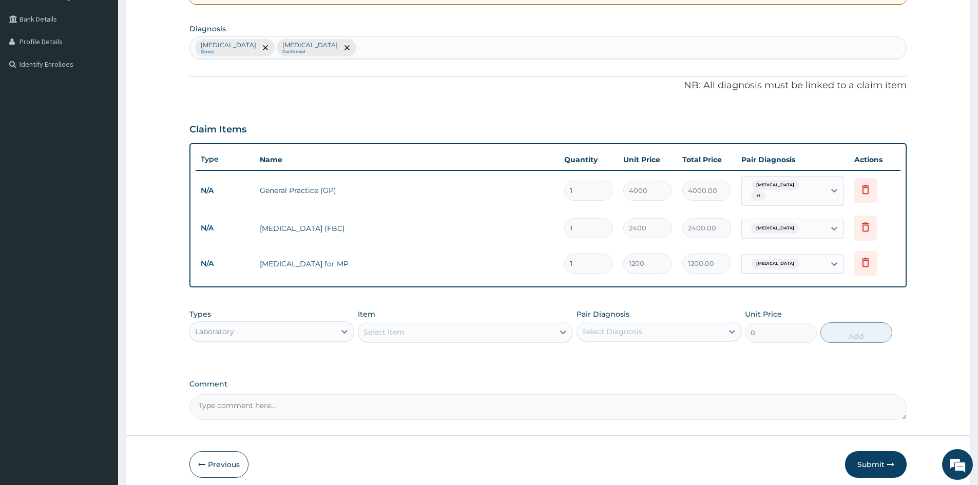
scroll to position [267, 0]
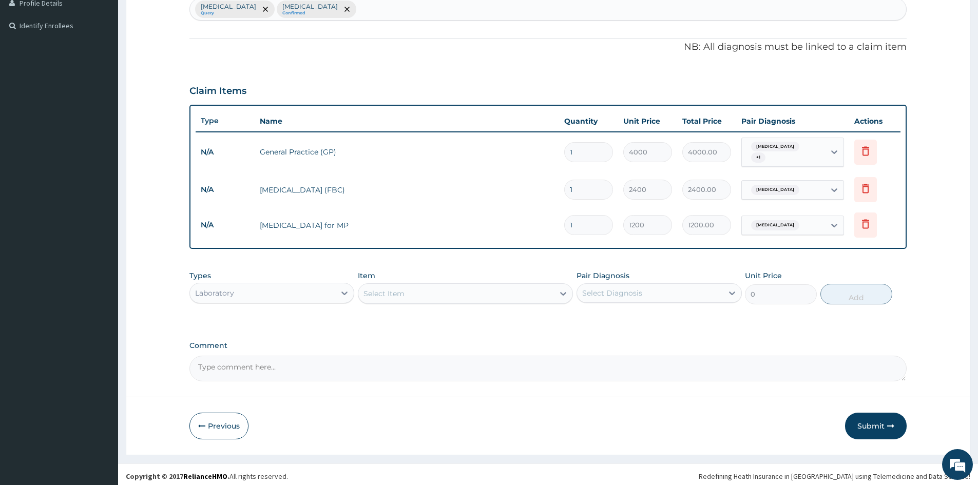
click at [250, 285] on div "Laboratory" at bounding box center [262, 293] width 145 height 16
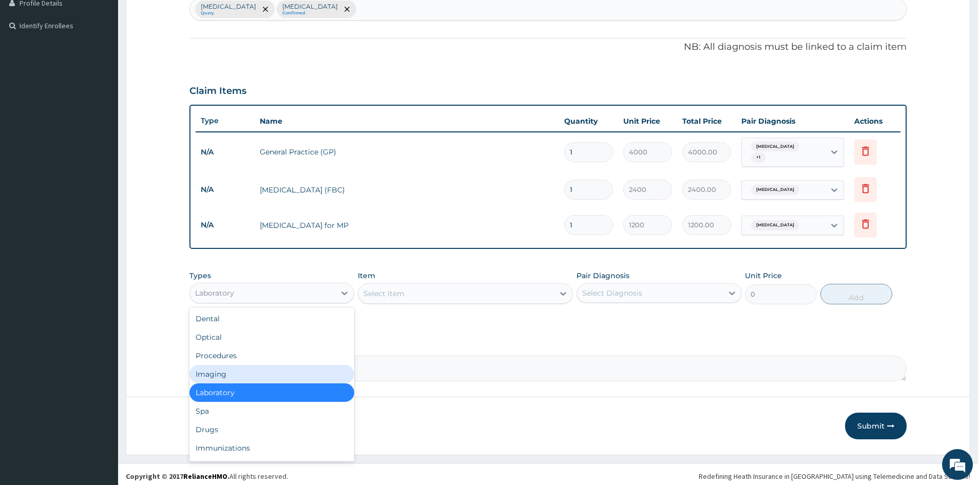
scroll to position [35, 0]
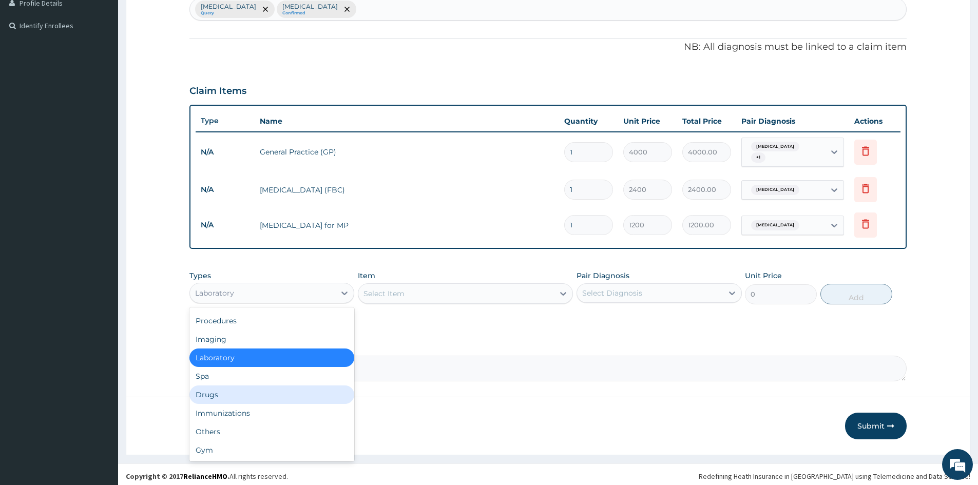
click at [214, 393] on div "Drugs" at bounding box center [271, 395] width 165 height 18
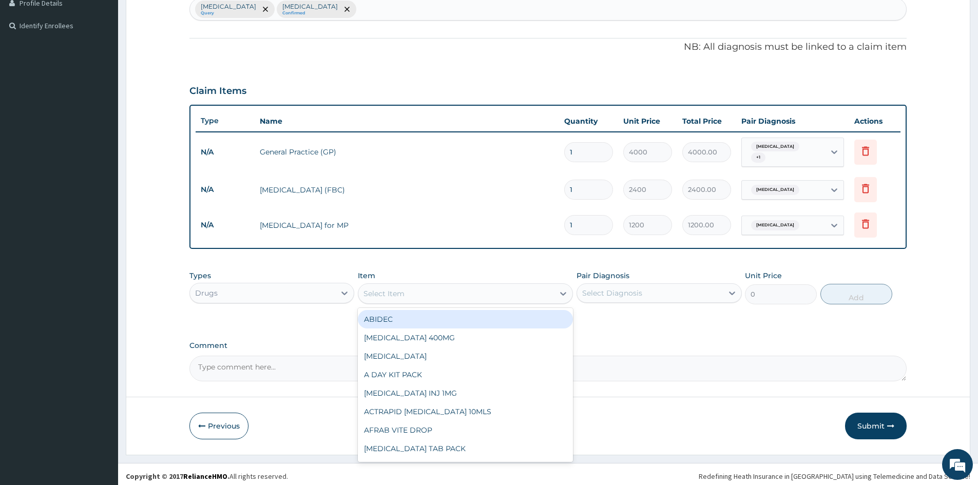
click at [405, 290] on div "Select Item" at bounding box center [456, 293] width 196 height 16
type input "DICLO"
click at [464, 316] on div "DICLOFENAC INJ 75MG" at bounding box center [465, 319] width 215 height 18
type input "400"
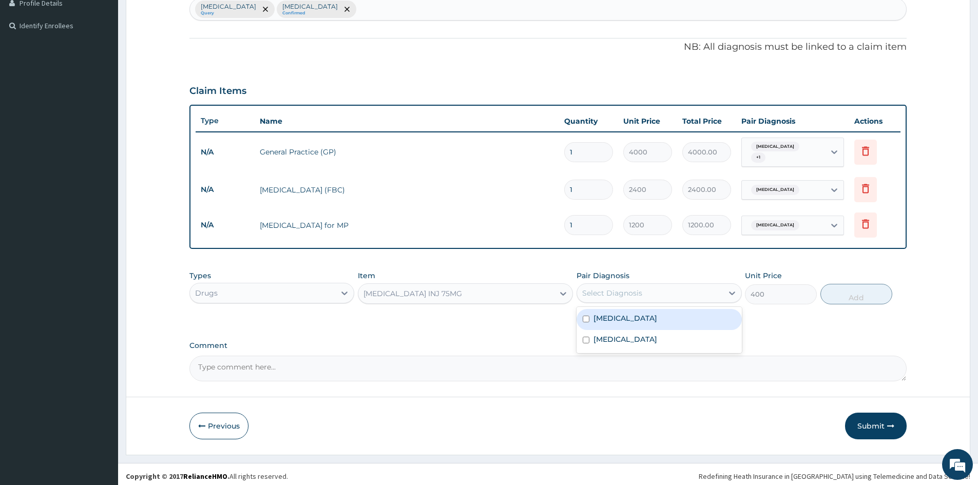
click at [631, 295] on div "Select Diagnosis" at bounding box center [649, 293] width 145 height 16
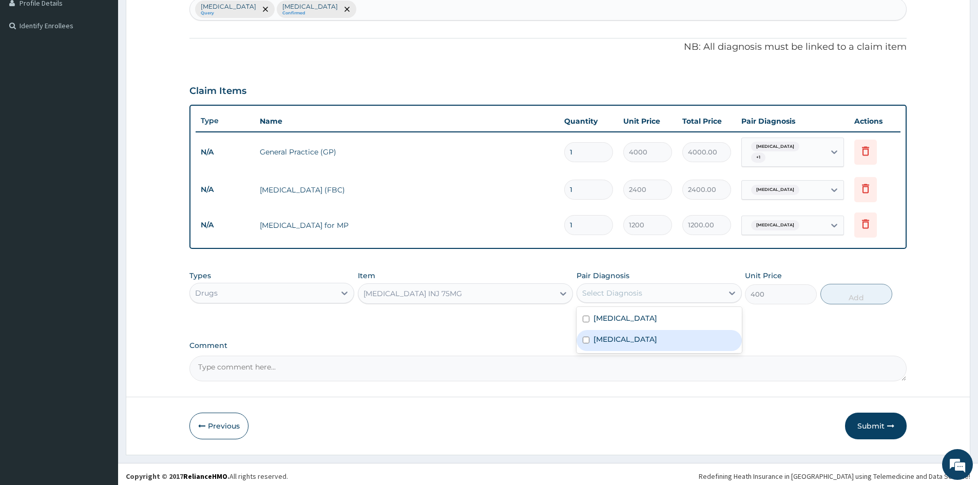
click at [632, 340] on div "Upper respiratory infection" at bounding box center [658, 340] width 165 height 21
checkbox input "true"
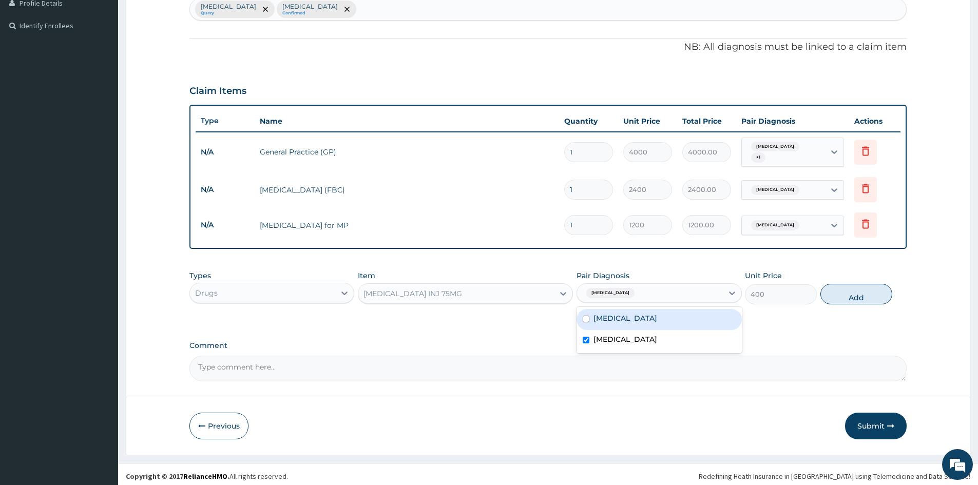
click at [616, 314] on label "Malaria" at bounding box center [625, 318] width 64 height 10
checkbox input "true"
click at [614, 336] on label "Upper respiratory infection" at bounding box center [625, 339] width 64 height 10
checkbox input "false"
click at [849, 294] on button "Add" at bounding box center [856, 294] width 72 height 21
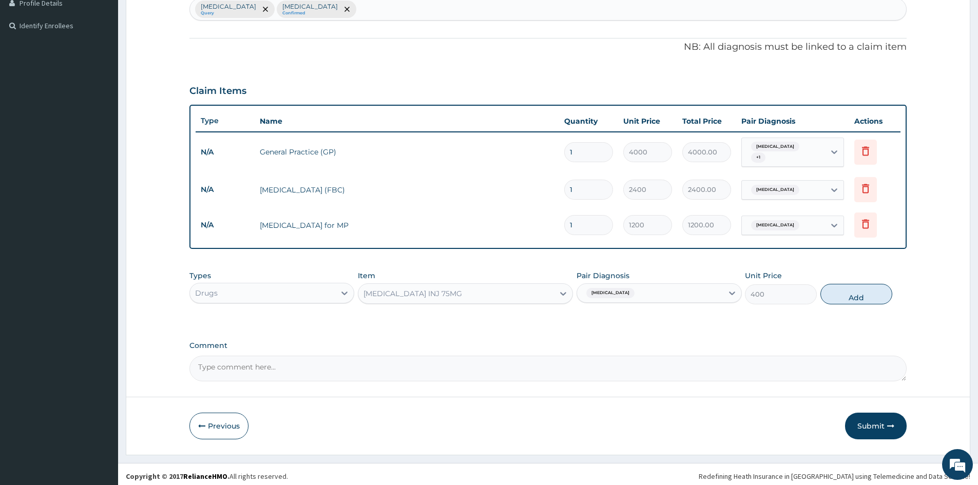
type input "0"
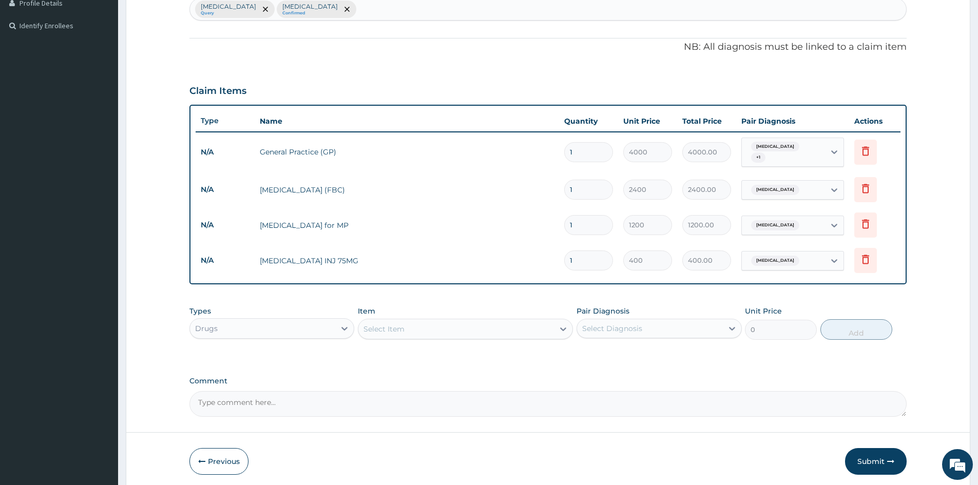
click at [383, 329] on div "Select Item" at bounding box center [383, 329] width 41 height 10
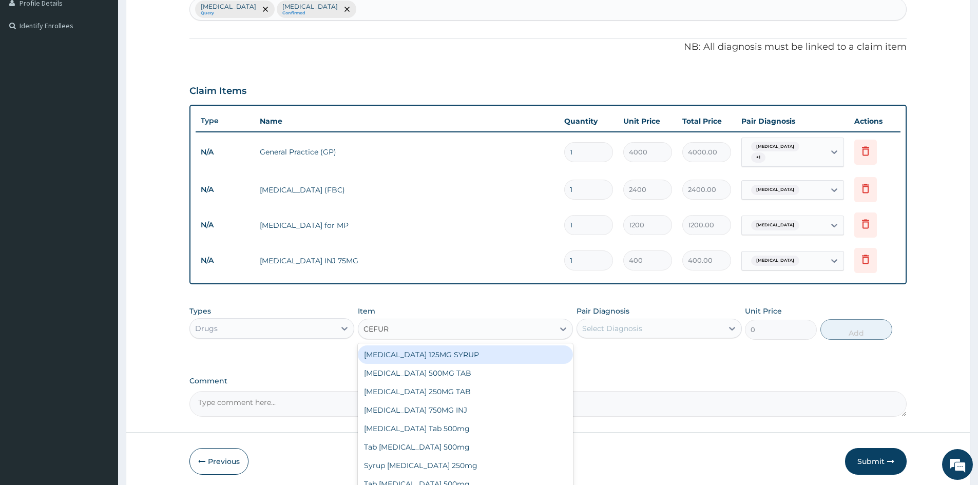
type input "CEFURO"
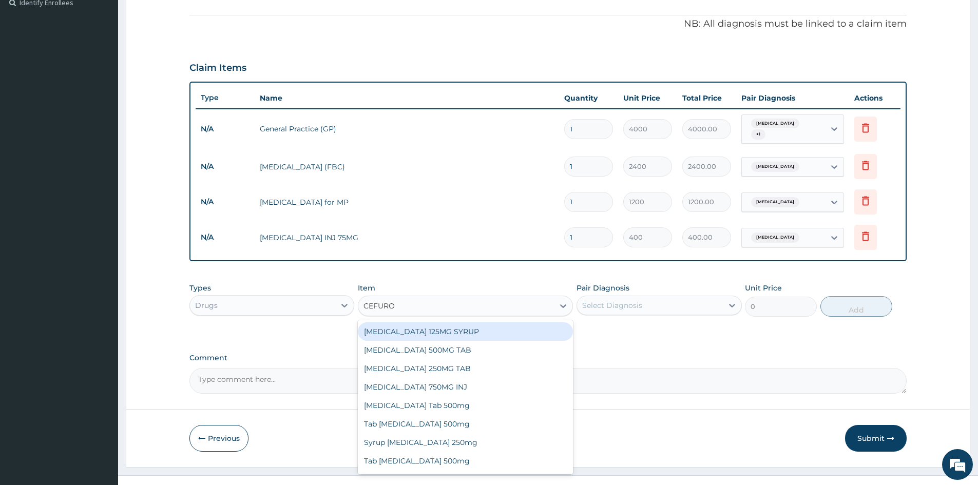
scroll to position [302, 0]
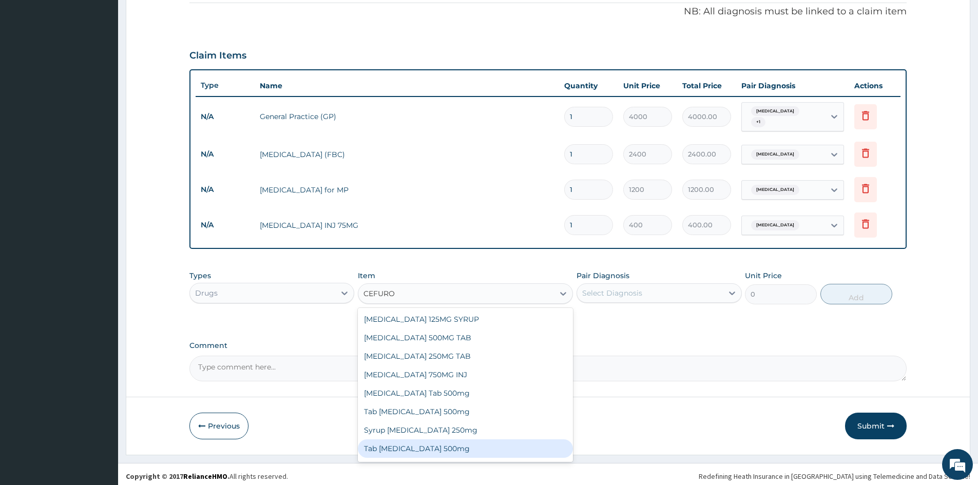
click at [431, 449] on div "Tab Cefuroxime 500mg" at bounding box center [465, 448] width 215 height 18
type input "350"
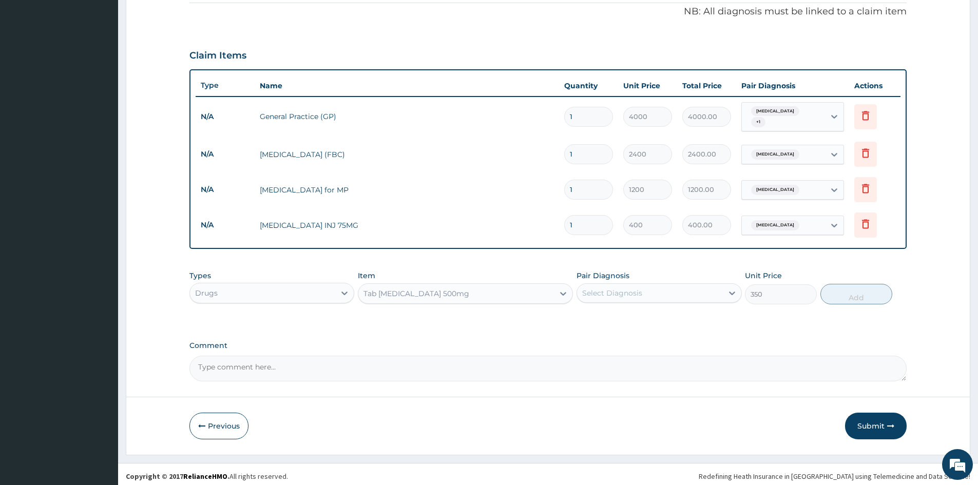
click at [610, 299] on div "Pair Diagnosis Select Diagnosis" at bounding box center [658, 288] width 165 height 34
click at [610, 297] on div "Select Diagnosis" at bounding box center [658, 293] width 165 height 20
click at [620, 344] on div "Upper respiratory infection" at bounding box center [658, 340] width 165 height 21
checkbox input "true"
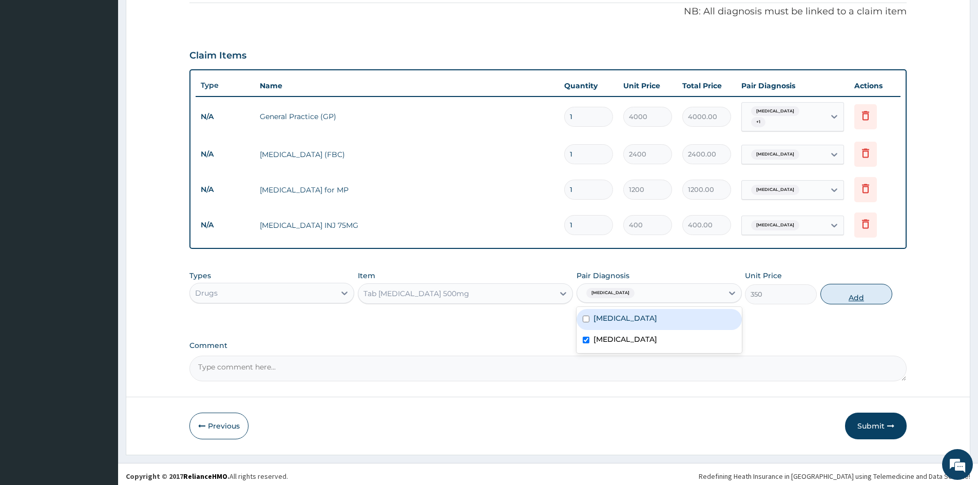
click at [845, 294] on button "Add" at bounding box center [856, 294] width 72 height 21
type input "0"
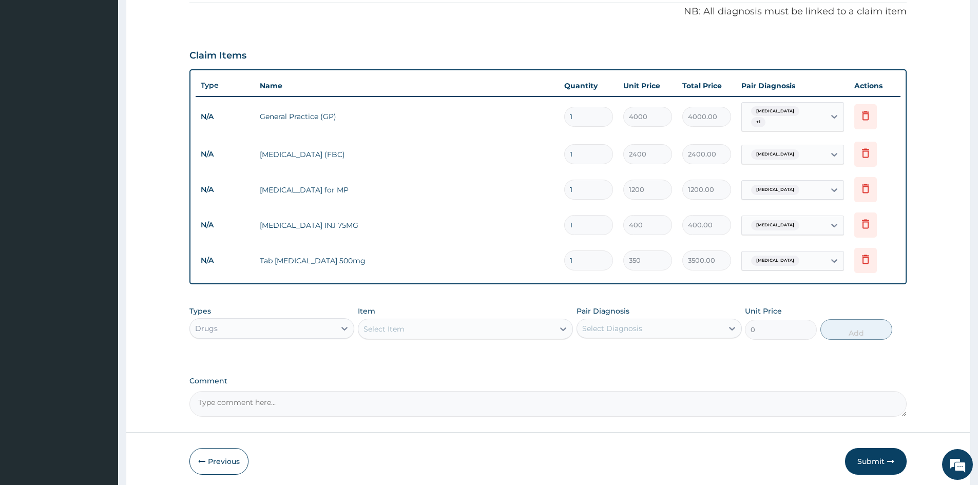
type input "10"
type input "3500.00"
type input "10"
click at [434, 296] on div "PA Code / Prescription Code Enter Code(Secondary Care Only) Encounter Date 11-0…" at bounding box center [547, 106] width 717 height 621
click at [371, 332] on div "Select Item" at bounding box center [456, 329] width 196 height 16
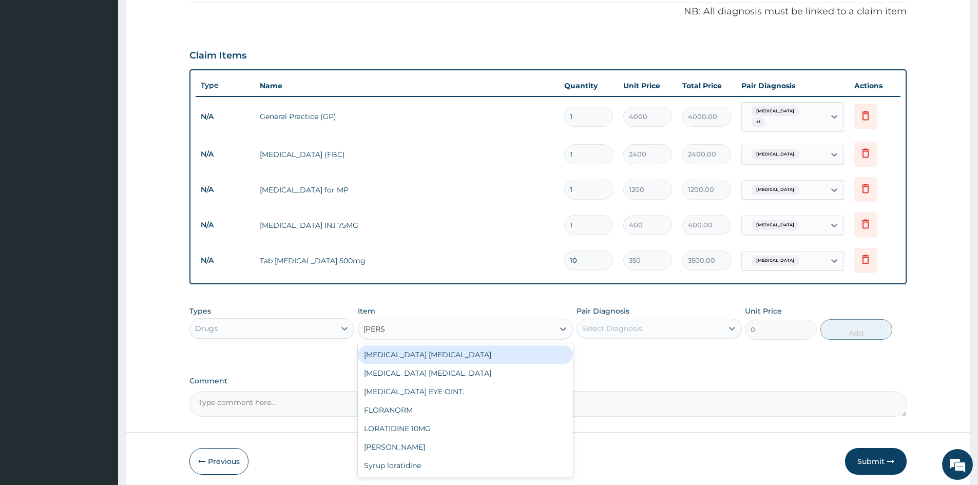
type input "LORAT"
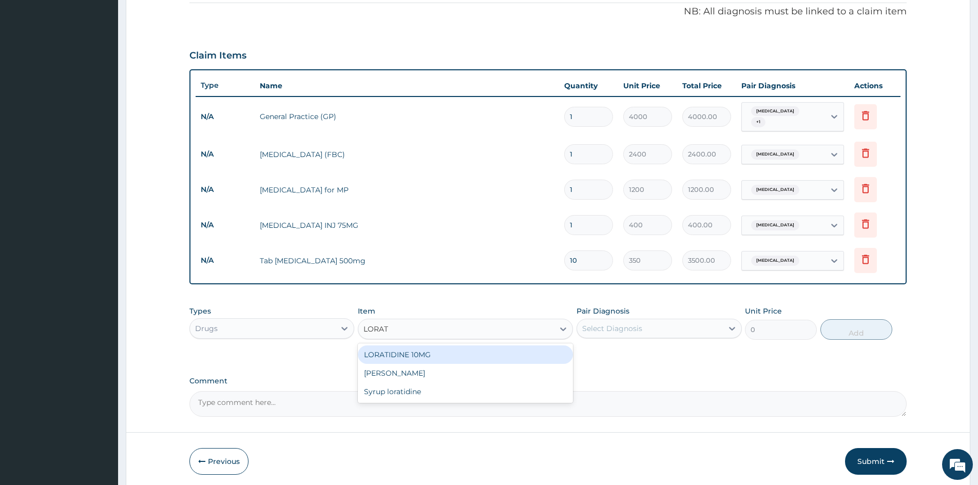
drag, startPoint x: 424, startPoint y: 353, endPoint x: 429, endPoint y: 357, distance: 6.2
click at [424, 353] on div "LORATIDINE 10MG" at bounding box center [465, 354] width 215 height 18
type input "48"
click at [645, 326] on div "Select Diagnosis" at bounding box center [649, 328] width 145 height 16
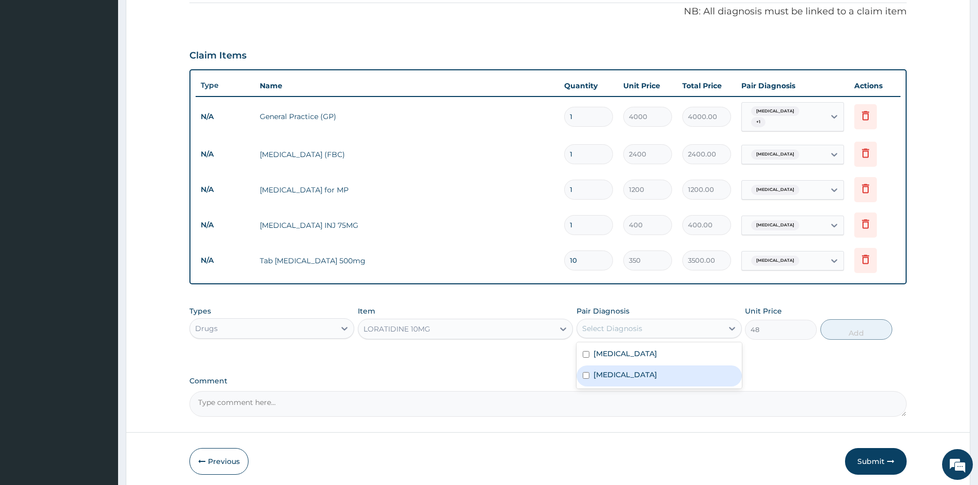
click at [623, 370] on label "Upper respiratory infection" at bounding box center [625, 375] width 64 height 10
checkbox input "true"
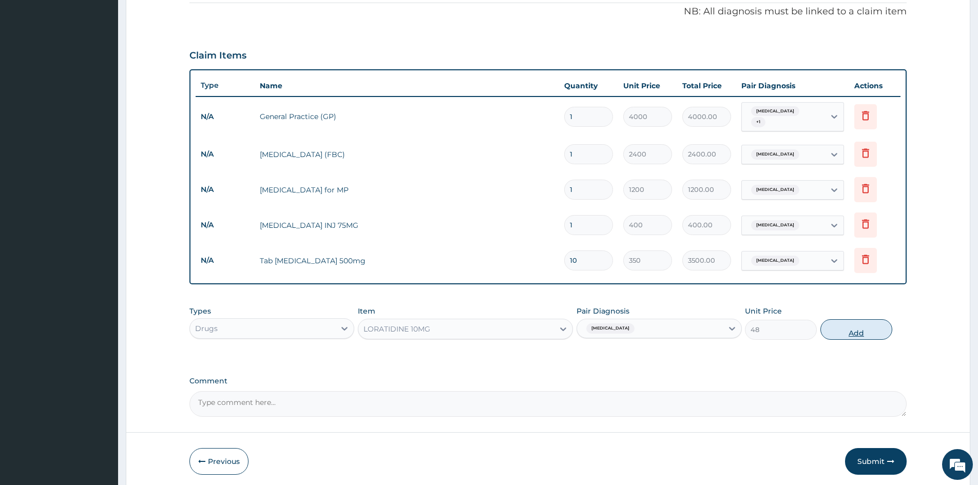
click at [849, 326] on button "Add" at bounding box center [856, 329] width 72 height 21
type input "0"
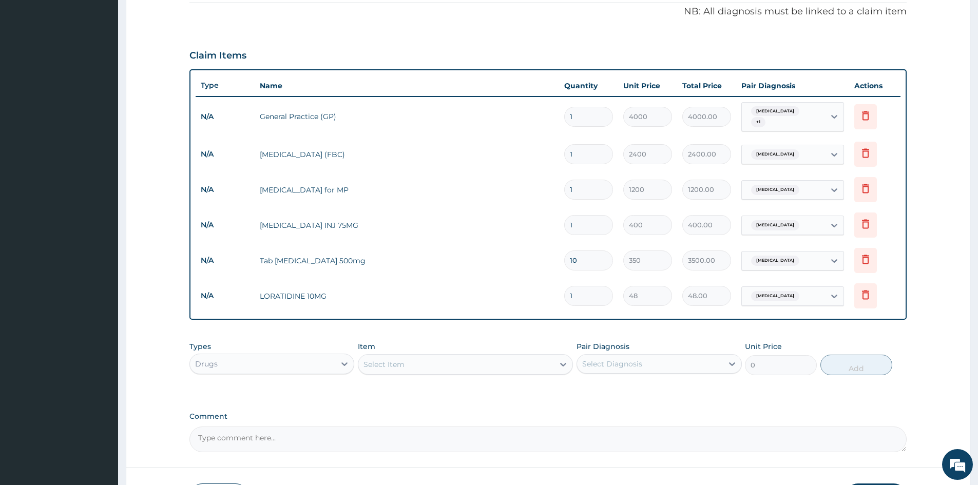
type input "0.00"
type input "5"
type input "240.00"
type input "5"
click at [541, 291] on td "LORATIDINE 10MG" at bounding box center [407, 296] width 304 height 21
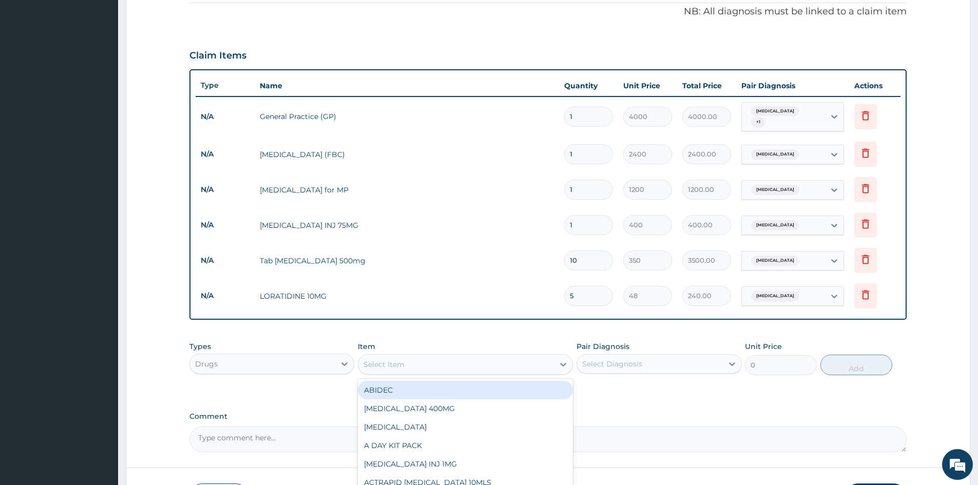
click at [388, 362] on div "Select Item" at bounding box center [383, 364] width 41 height 10
type input "IBUPR"
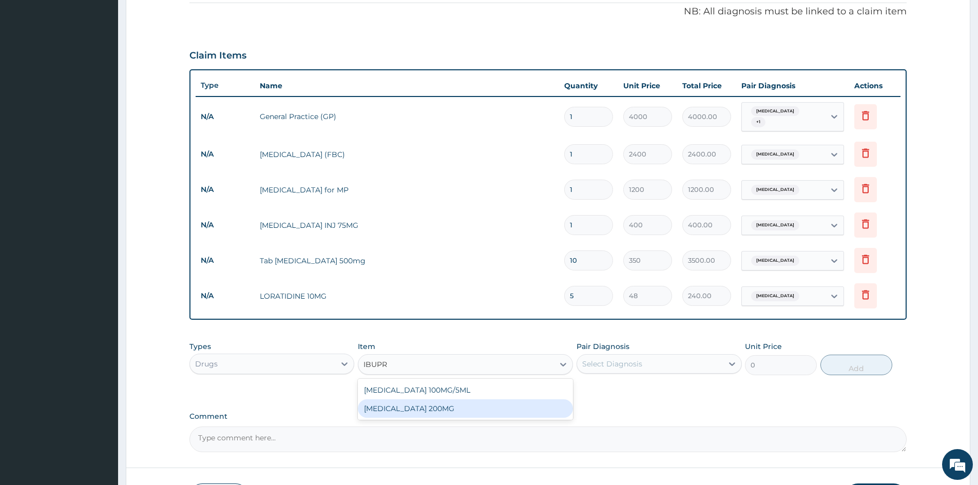
click at [406, 405] on div "IBUPROFEN 200MG" at bounding box center [465, 408] width 215 height 18
type input "40"
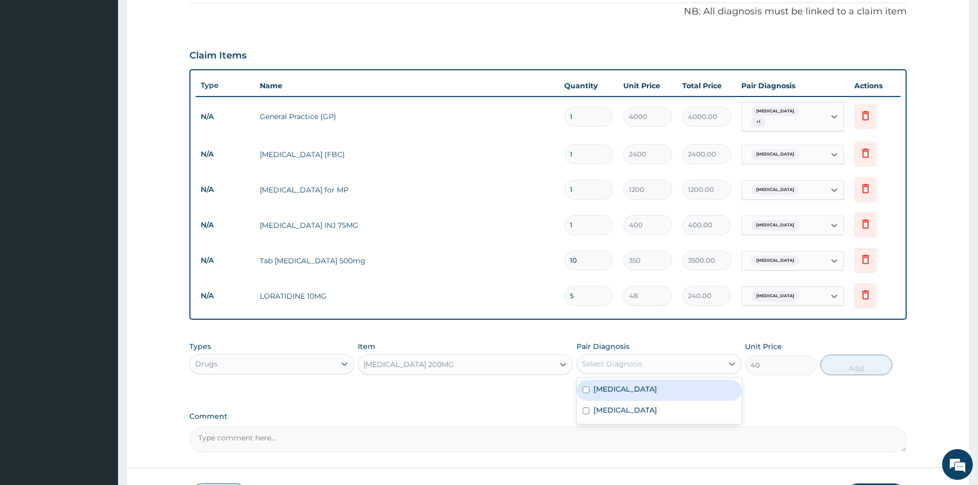
click at [623, 359] on div "Select Diagnosis" at bounding box center [612, 364] width 60 height 10
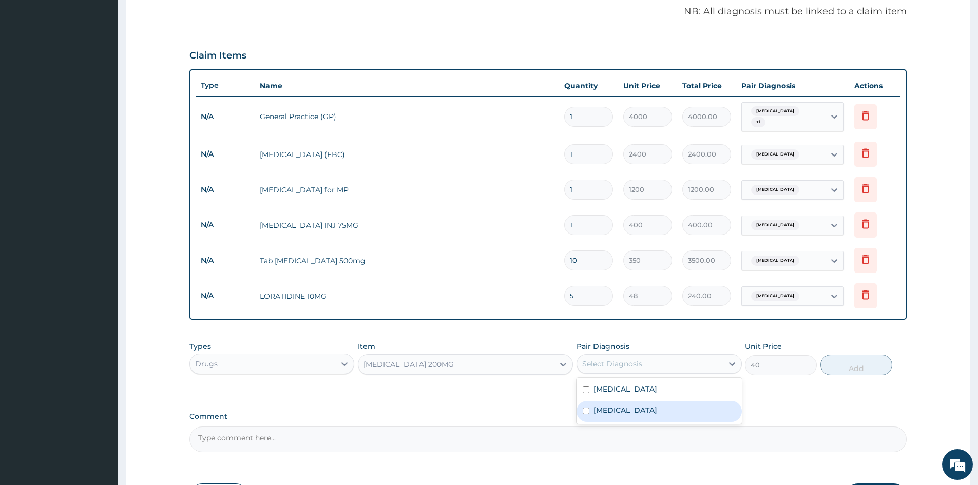
click at [612, 406] on label "Upper respiratory infection" at bounding box center [625, 410] width 64 height 10
checkbox input "true"
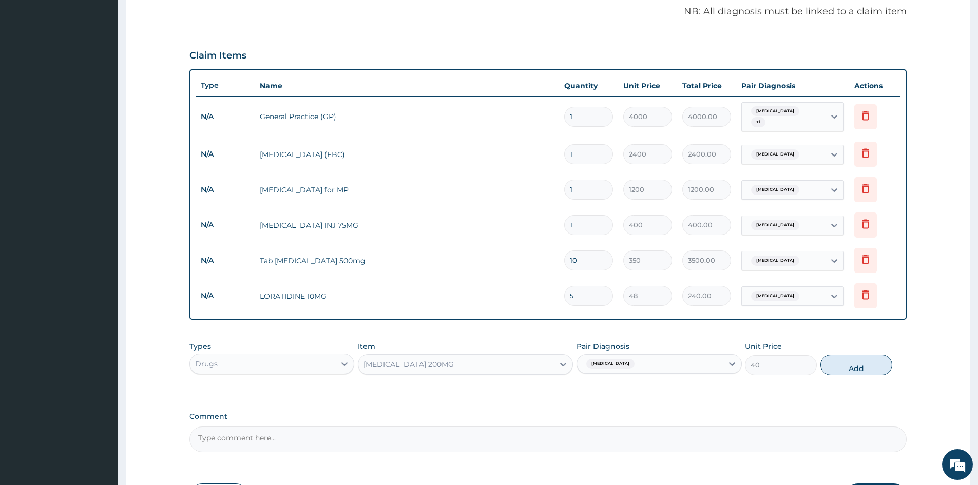
click at [850, 366] on button "Add" at bounding box center [856, 365] width 72 height 21
type input "0"
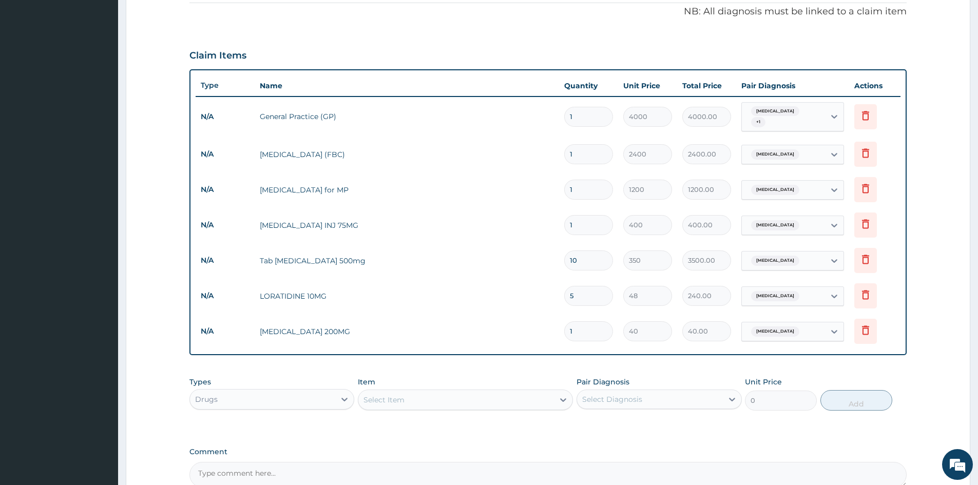
type input "0.00"
type input "3"
type input "120.00"
type input "30"
type input "1200.00"
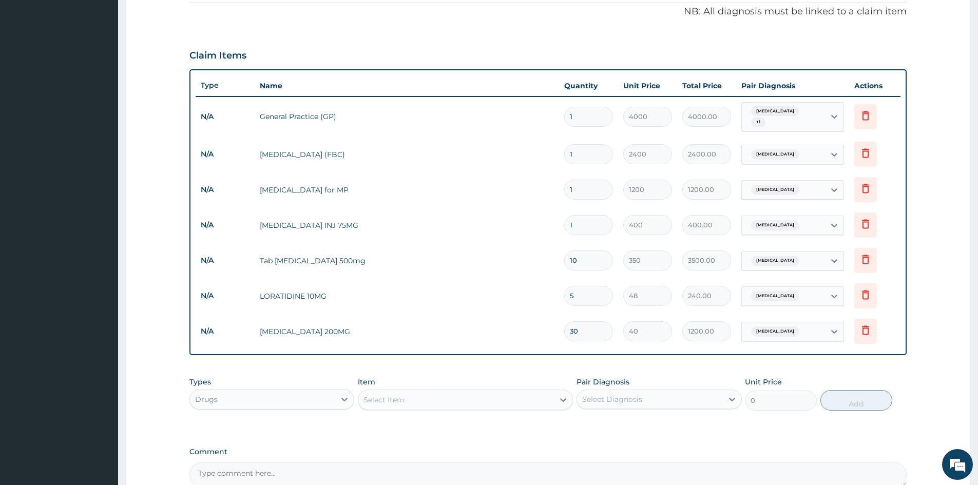
type input "30"
click at [491, 327] on td "IBUPROFEN 200MG" at bounding box center [407, 331] width 304 height 21
click at [467, 126] on tr "N/A General Practice (GP) 1 4000 4000.00 Malaria + 1 Delete" at bounding box center [548, 117] width 705 height 40
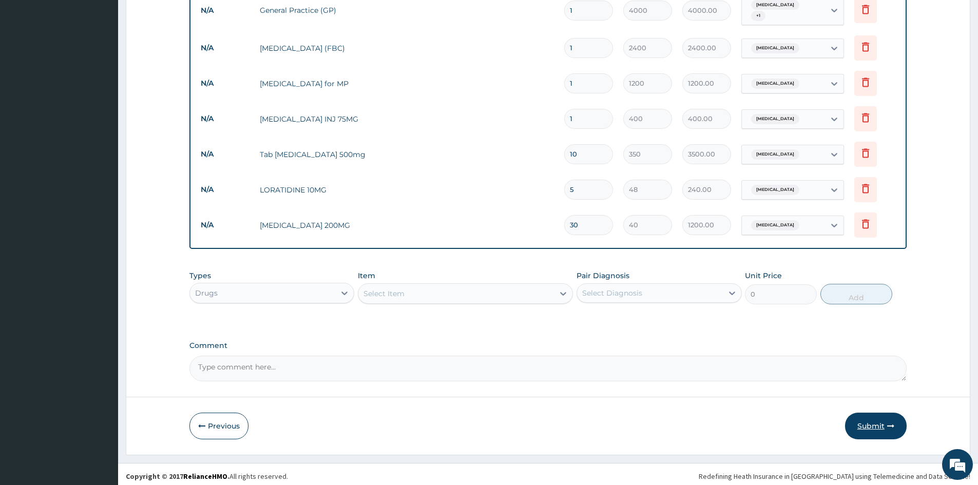
click at [867, 419] on button "Submit" at bounding box center [876, 426] width 62 height 27
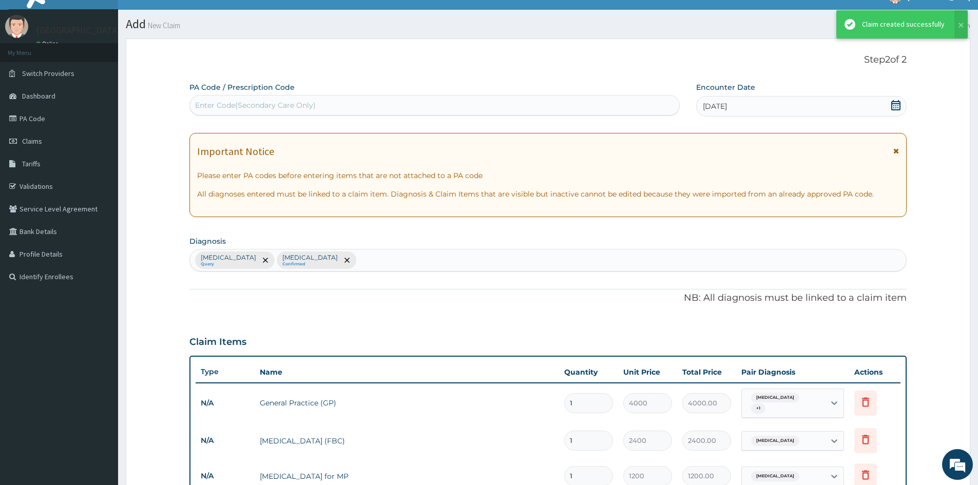
scroll to position [409, 0]
